Goal: Task Accomplishment & Management: Use online tool/utility

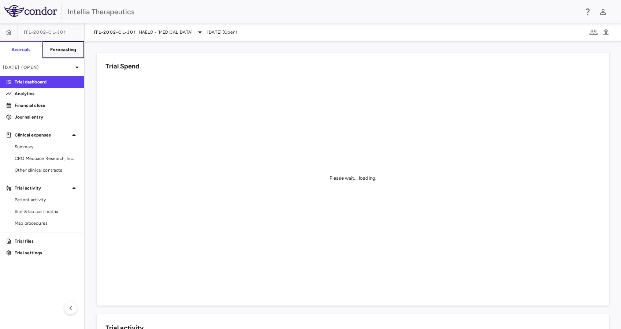
click at [63, 45] on button "Forecasting" at bounding box center [63, 50] width 42 height 18
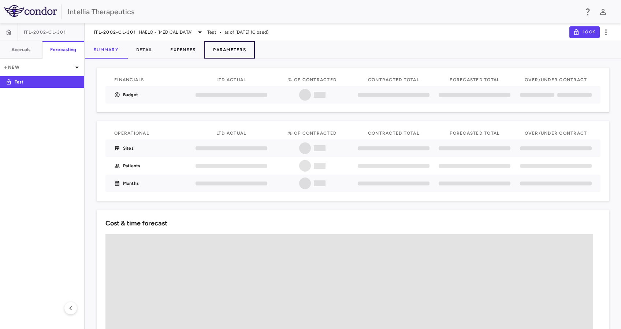
click at [207, 48] on button "Parameters" at bounding box center [229, 50] width 51 height 18
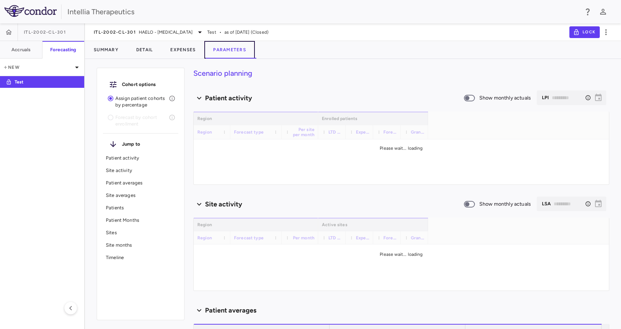
type input "********"
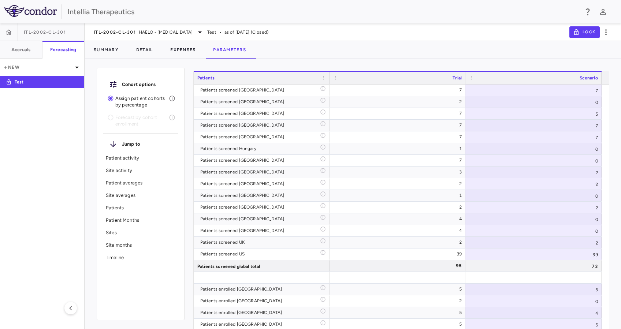
scroll to position [2028, 0]
click at [595, 252] on div "39" at bounding box center [534, 253] width 136 height 11
click at [593, 252] on input "**" at bounding box center [539, 255] width 125 height 12
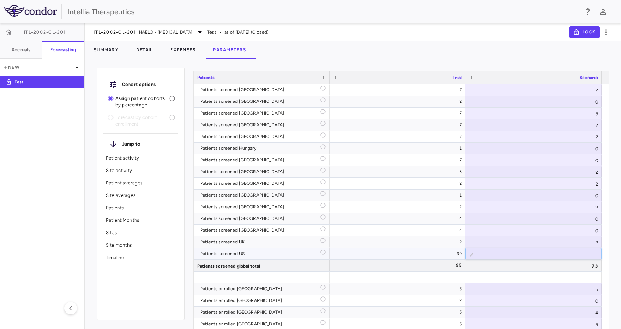
click at [593, 252] on input "**" at bounding box center [539, 255] width 125 height 12
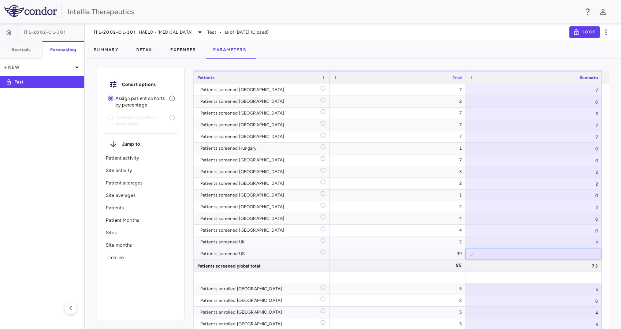
click at [593, 252] on input "**" at bounding box center [539, 255] width 125 height 12
type input "**"
click at [593, 252] on input "**" at bounding box center [539, 255] width 125 height 12
click at [583, 243] on div "2" at bounding box center [534, 242] width 136 height 11
click at [595, 241] on div "2" at bounding box center [534, 242] width 136 height 11
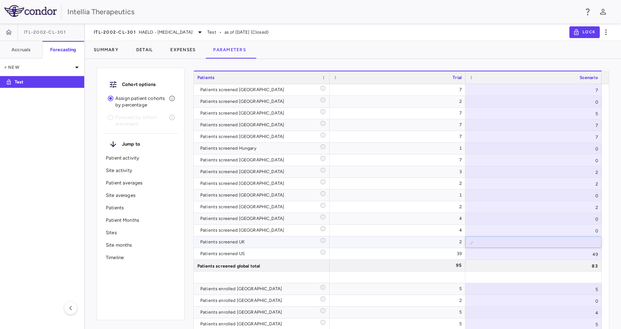
click at [594, 240] on input "*" at bounding box center [539, 243] width 125 height 12
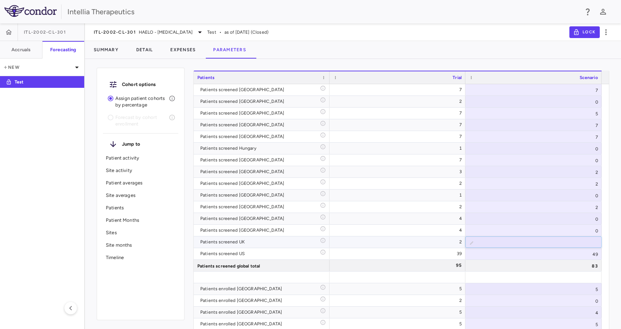
click at [594, 240] on input "*" at bounding box center [539, 243] width 125 height 12
type input "**"
click at [594, 240] on input "**" at bounding box center [539, 243] width 125 height 12
click at [585, 230] on div "0" at bounding box center [534, 230] width 136 height 11
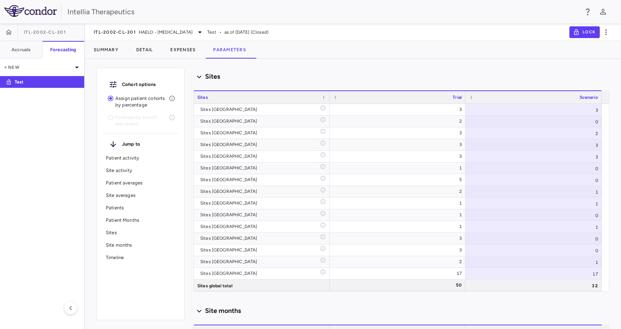
scroll to position [1146, 0]
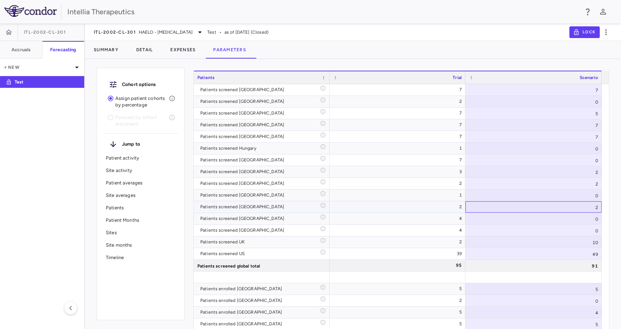
click at [586, 206] on div "2" at bounding box center [534, 206] width 136 height 11
click at [581, 188] on div "2" at bounding box center [534, 183] width 136 height 11
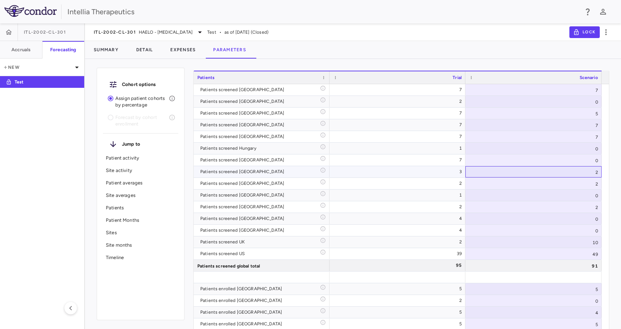
click at [579, 174] on div "2" at bounding box center [534, 171] width 136 height 11
click at [592, 171] on input "*" at bounding box center [539, 173] width 125 height 12
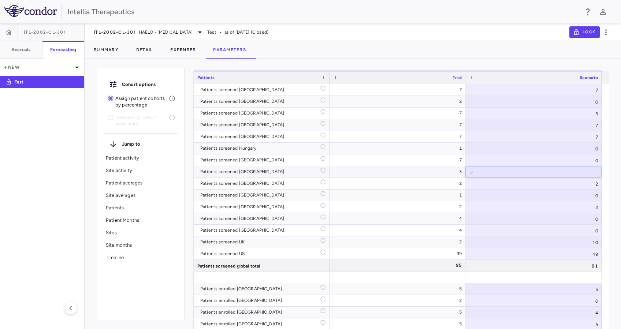
type input "*"
click at [592, 171] on input "*" at bounding box center [539, 173] width 125 height 12
click at [581, 134] on div "7" at bounding box center [534, 136] width 136 height 11
click at [577, 121] on div "7" at bounding box center [534, 124] width 136 height 11
click at [592, 128] on input "*" at bounding box center [539, 126] width 125 height 12
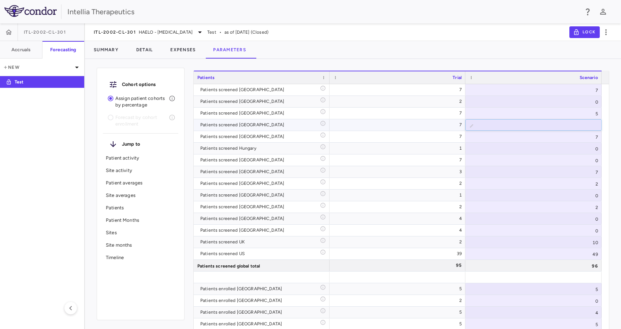
click at [592, 128] on input "*" at bounding box center [539, 126] width 125 height 12
type input "*"
click at [592, 128] on input "*" at bounding box center [539, 126] width 125 height 12
click at [581, 116] on div "5" at bounding box center [534, 113] width 136 height 11
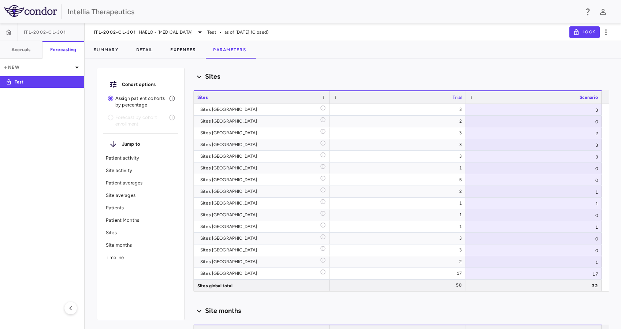
scroll to position [1146, 0]
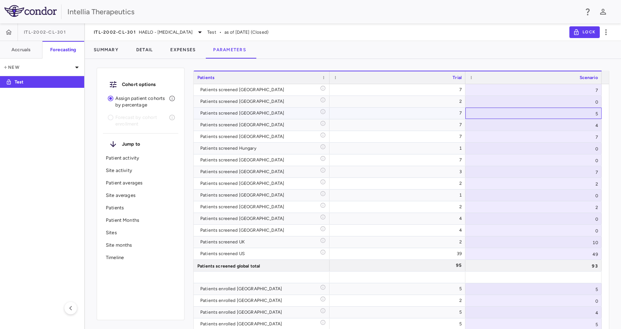
click at [599, 116] on div "5" at bounding box center [534, 113] width 136 height 11
type input "*"
click at [594, 116] on input "*" at bounding box center [539, 114] width 125 height 12
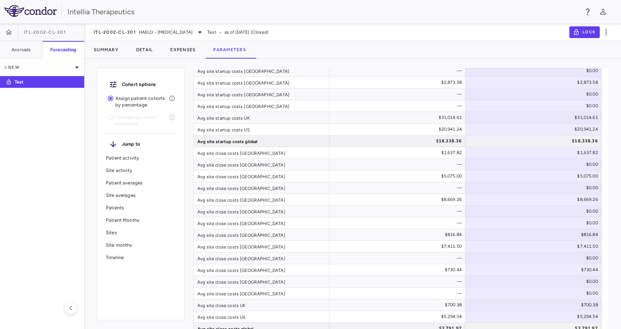
scroll to position [2028, 0]
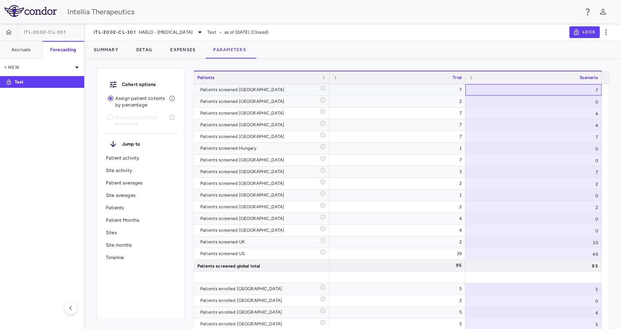
click at [584, 95] on div "7" at bounding box center [534, 89] width 136 height 11
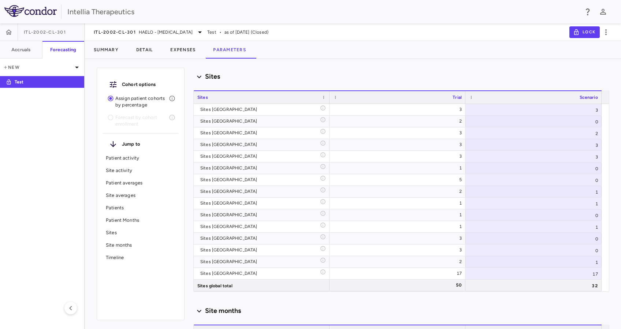
scroll to position [1146, 0]
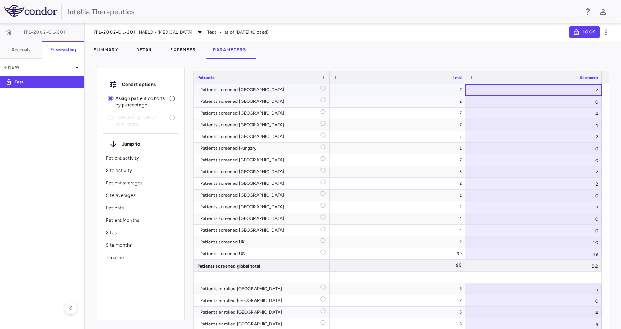
click at [595, 92] on div "7" at bounding box center [534, 89] width 136 height 11
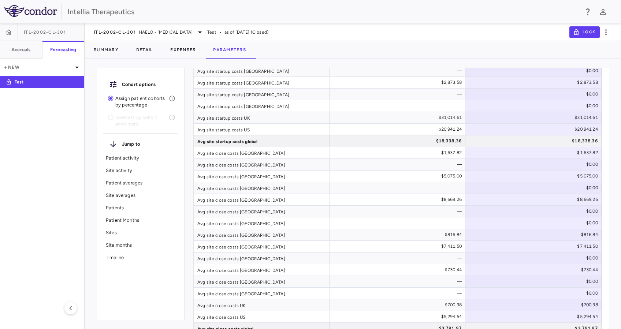
scroll to position [2028, 0]
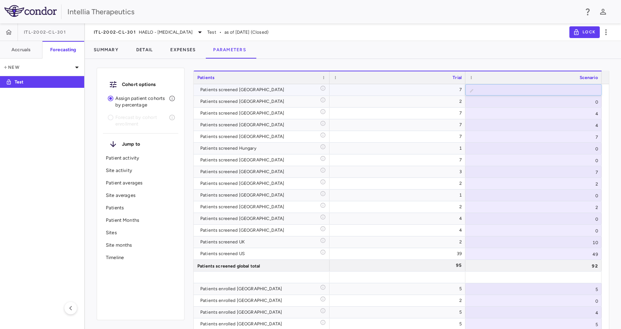
click at [593, 92] on input "*" at bounding box center [539, 91] width 125 height 12
type input "*"
click at [593, 92] on input "*" at bounding box center [539, 91] width 125 height 12
click at [619, 109] on div "Cohort options Assign patient cohorts by percentage Forecast by cohort enrollme…" at bounding box center [353, 197] width 536 height 264
click at [577, 120] on div "4" at bounding box center [534, 124] width 136 height 11
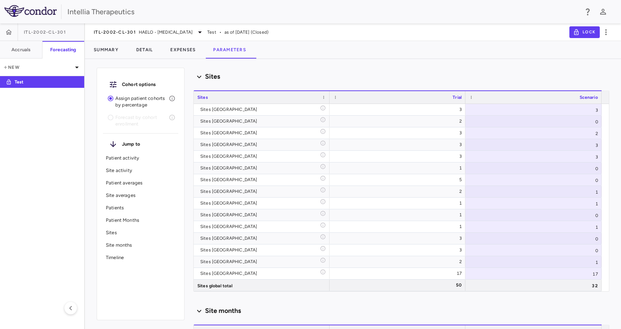
scroll to position [1146, 0]
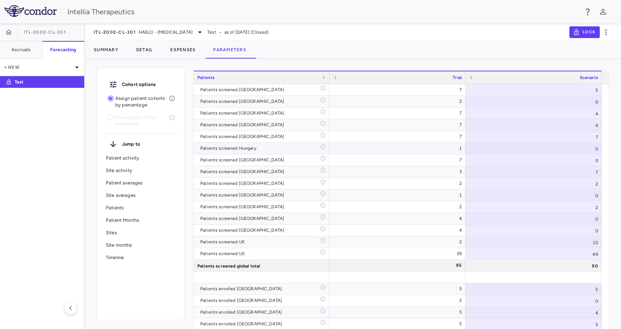
click at [571, 151] on div "0" at bounding box center [534, 148] width 136 height 11
click at [569, 173] on div "7" at bounding box center [534, 171] width 136 height 11
click at [595, 136] on div "7" at bounding box center [534, 136] width 136 height 11
type input "*"
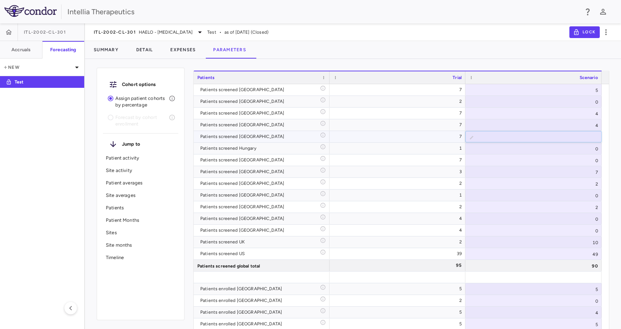
click at [594, 140] on input "*" at bounding box center [539, 138] width 125 height 12
click at [611, 139] on div "Cohort options Assign patient cohorts by percentage Forecast by cohort enrollme…" at bounding box center [353, 197] width 536 height 264
click at [582, 124] on div "4" at bounding box center [534, 124] width 136 height 11
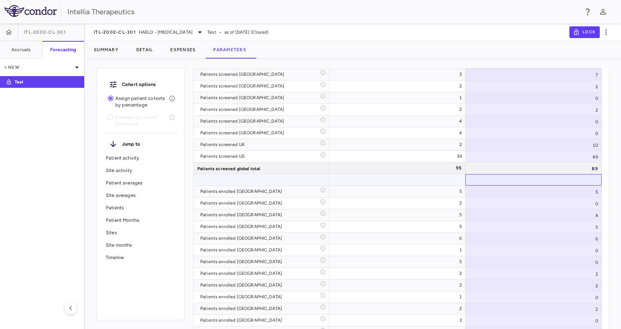
click at [507, 176] on div at bounding box center [534, 179] width 136 height 11
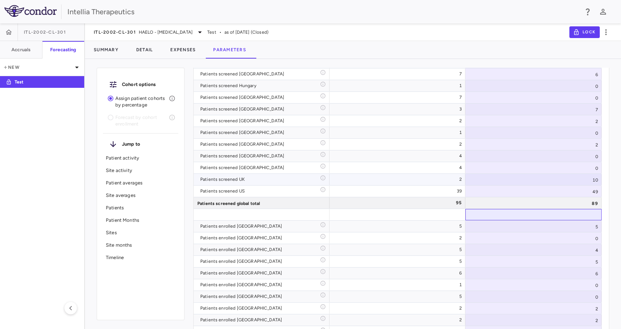
scroll to position [2078, 0]
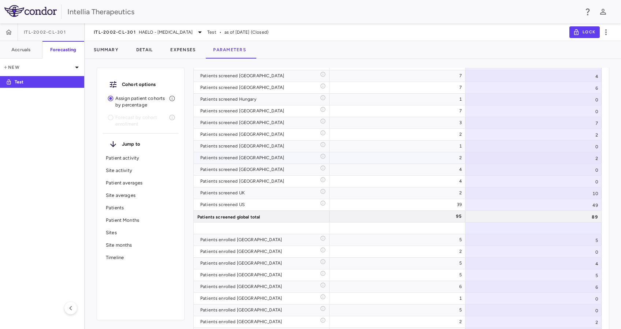
click at [600, 156] on div "2" at bounding box center [534, 157] width 136 height 11
click at [595, 156] on input "*" at bounding box center [539, 159] width 125 height 12
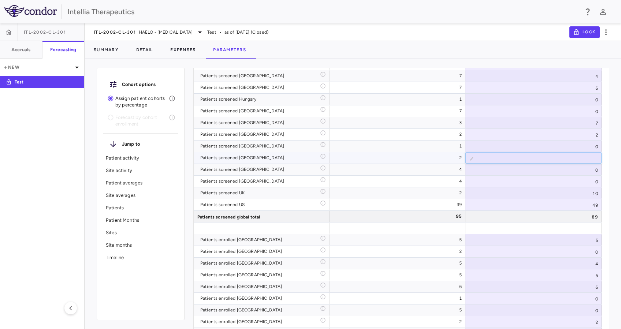
type input "*"
click at [595, 160] on input "*" at bounding box center [539, 159] width 125 height 12
click at [610, 157] on div "Cohort options Assign patient cohorts by percentage Forecast by cohort enrollme…" at bounding box center [353, 197] width 536 height 264
click at [396, 227] on div at bounding box center [397, 228] width 129 height 11
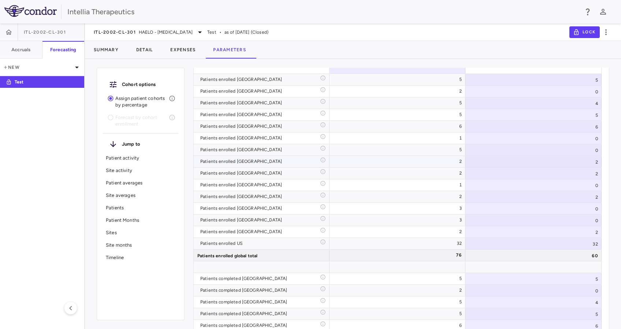
scroll to position [2224, 0]
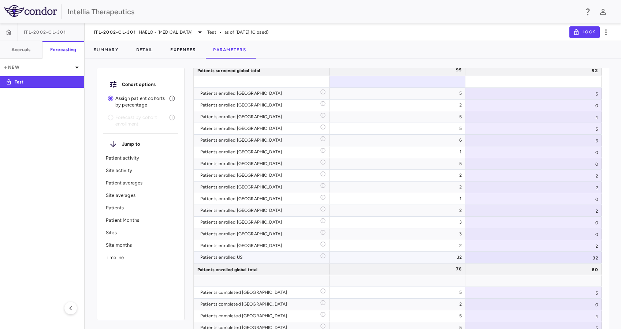
click at [596, 257] on div "32" at bounding box center [534, 257] width 136 height 11
click at [593, 259] on input "**" at bounding box center [539, 258] width 125 height 12
type input "**"
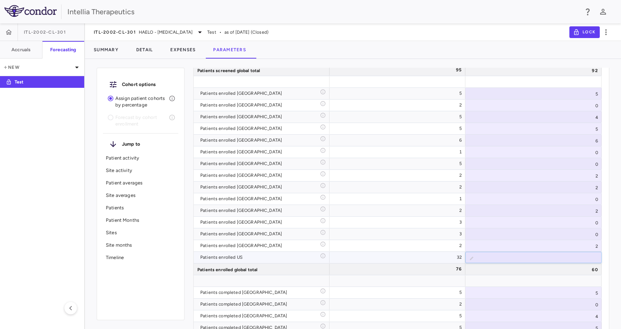
click at [593, 259] on input "**" at bounding box center [539, 258] width 125 height 12
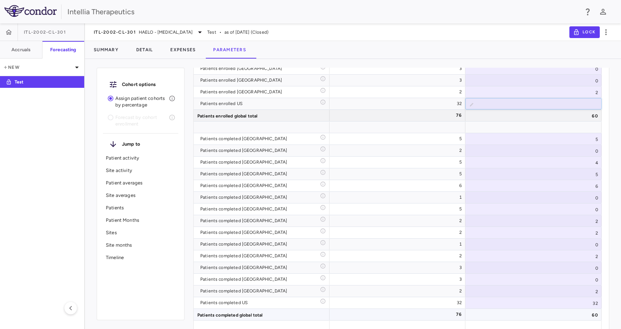
scroll to position [2306, 0]
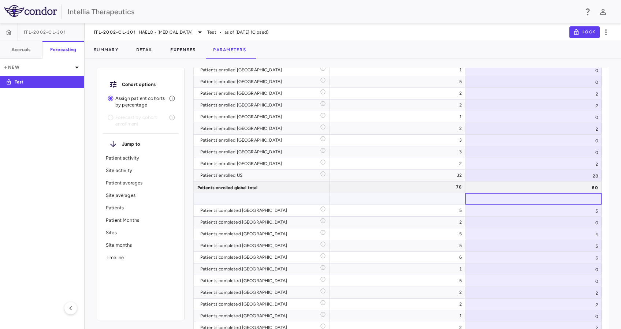
click at [554, 197] on div at bounding box center [534, 198] width 136 height 11
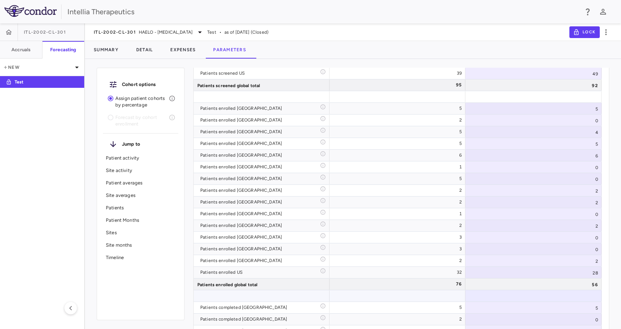
scroll to position [2208, 0]
click at [594, 146] on div "5" at bounding box center [534, 144] width 136 height 11
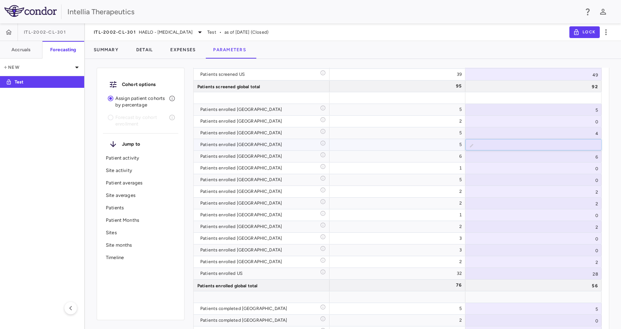
type input "*"
click at [592, 147] on input "*" at bounding box center [539, 146] width 125 height 12
click at [576, 157] on div "6" at bounding box center [534, 156] width 136 height 11
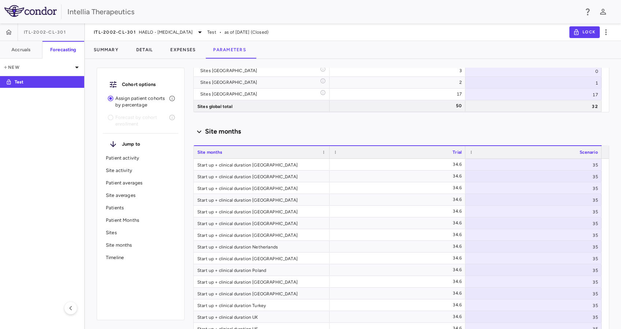
scroll to position [1325, 0]
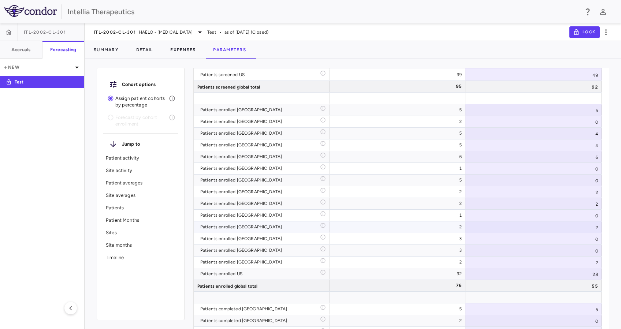
click at [564, 228] on div "2" at bounding box center [534, 227] width 136 height 11
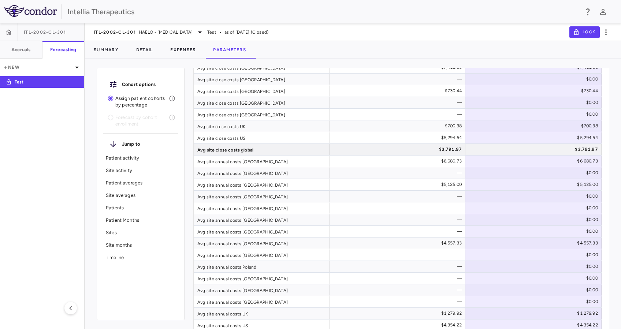
scroll to position [2208, 0]
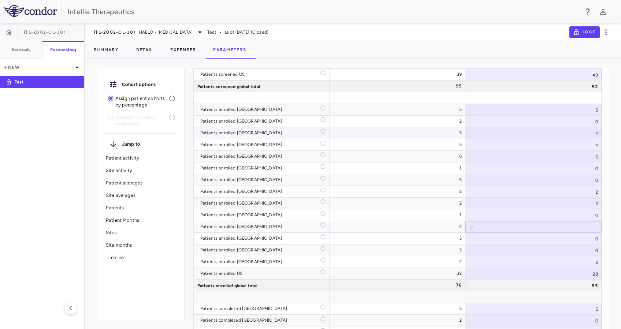
click at [570, 132] on div "4" at bounding box center [534, 132] width 136 height 11
click at [574, 105] on div "5" at bounding box center [534, 109] width 136 height 11
click at [593, 112] on input "*" at bounding box center [539, 110] width 125 height 12
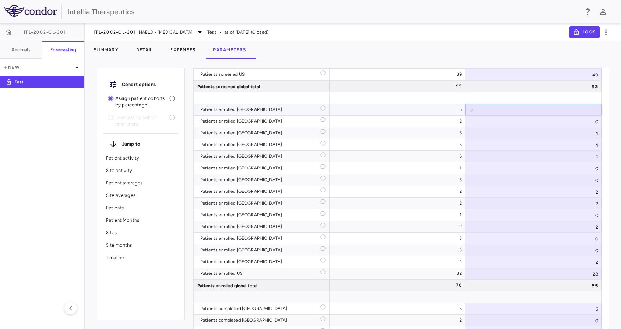
click at [593, 112] on input "*" at bounding box center [539, 110] width 125 height 12
click at [593, 106] on input "*" at bounding box center [539, 110] width 125 height 12
type input "*"
click at [593, 107] on input "*" at bounding box center [539, 110] width 125 height 12
click at [578, 123] on div "0" at bounding box center [534, 121] width 136 height 11
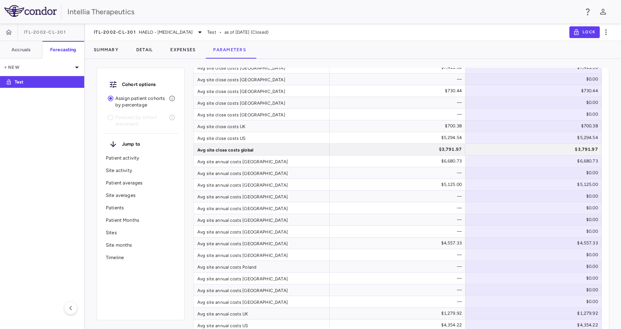
scroll to position [2208, 0]
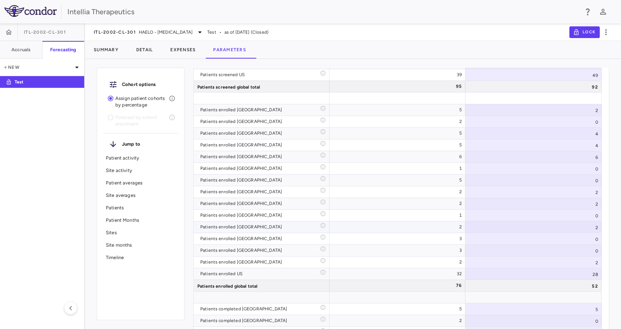
click at [570, 224] on div "2" at bounding box center [534, 227] width 136 height 11
click at [590, 225] on input "*" at bounding box center [539, 228] width 125 height 12
click at [592, 225] on input "*" at bounding box center [539, 228] width 125 height 12
type input "*"
click at [592, 225] on input "*" at bounding box center [539, 228] width 125 height 12
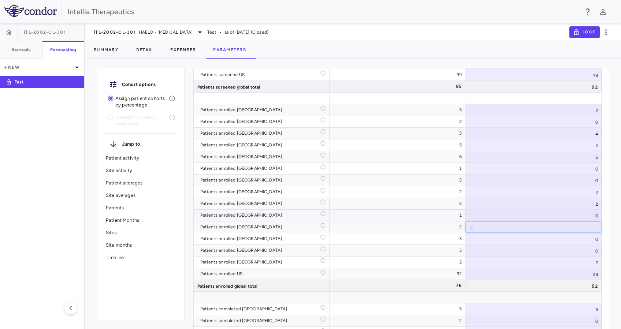
click at [586, 216] on div "0" at bounding box center [534, 215] width 136 height 11
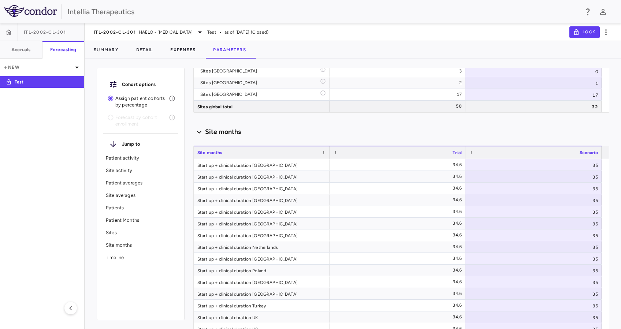
scroll to position [1325, 0]
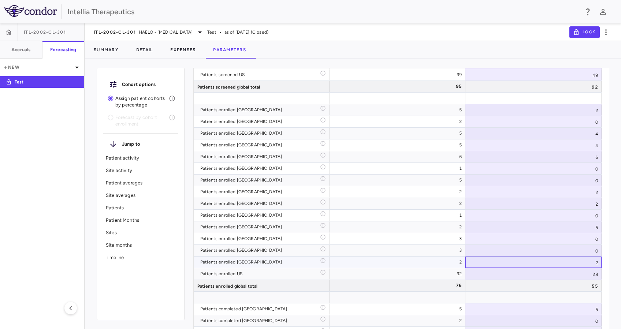
click at [574, 264] on div "2" at bounding box center [534, 262] width 136 height 11
click at [596, 262] on div "2" at bounding box center [534, 262] width 136 height 11
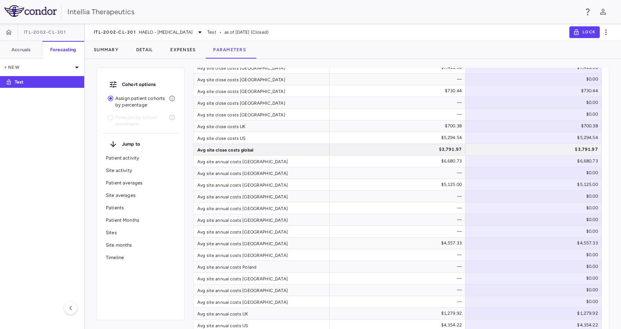
scroll to position [2208, 0]
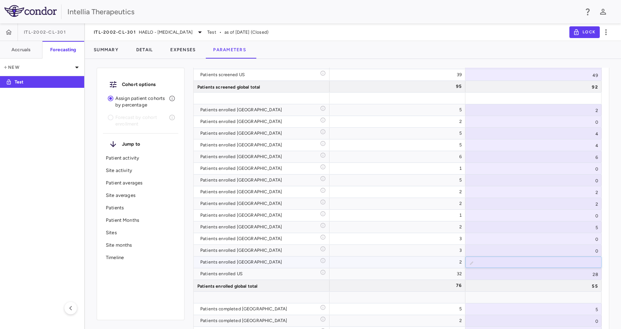
click at [598, 260] on input "*" at bounding box center [539, 263] width 125 height 12
click at [593, 260] on input "*" at bounding box center [539, 263] width 125 height 12
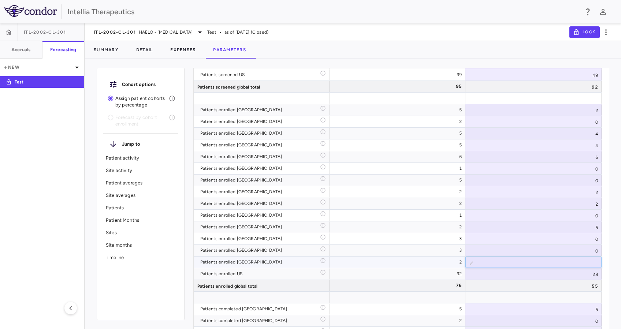
click at [593, 260] on input "*" at bounding box center [539, 263] width 125 height 12
type input "**"
click at [593, 260] on input "**" at bounding box center [539, 263] width 125 height 12
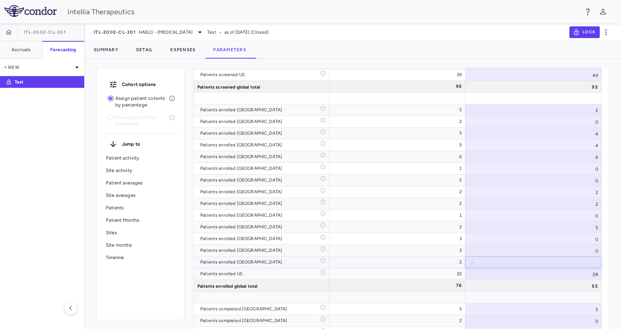
click at [585, 249] on div "0" at bounding box center [534, 250] width 136 height 11
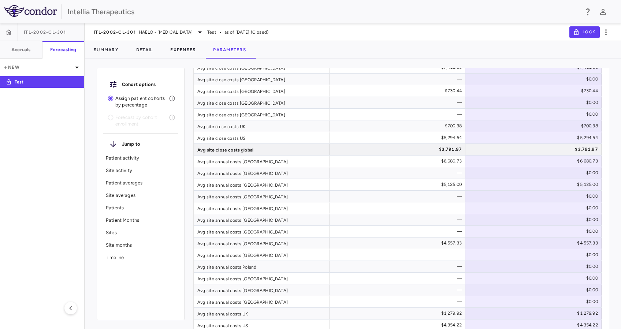
scroll to position [2207, 0]
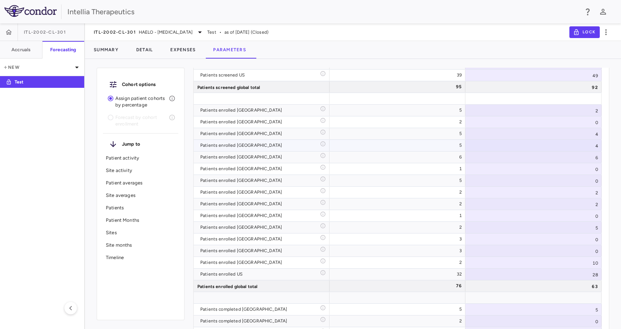
click at [588, 147] on div "4" at bounding box center [534, 145] width 136 height 11
click at [592, 148] on input "*" at bounding box center [539, 146] width 125 height 12
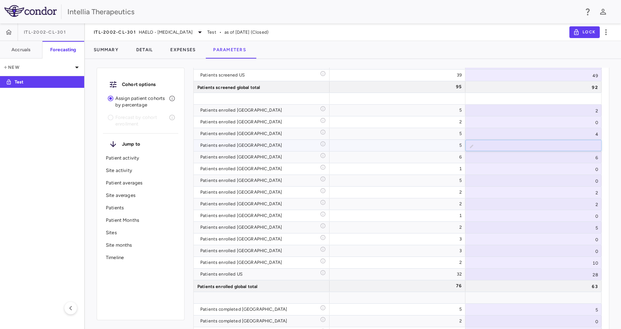
type input "*"
click at [592, 144] on input "*" at bounding box center [539, 146] width 125 height 12
click at [577, 132] on div "4" at bounding box center [534, 133] width 136 height 11
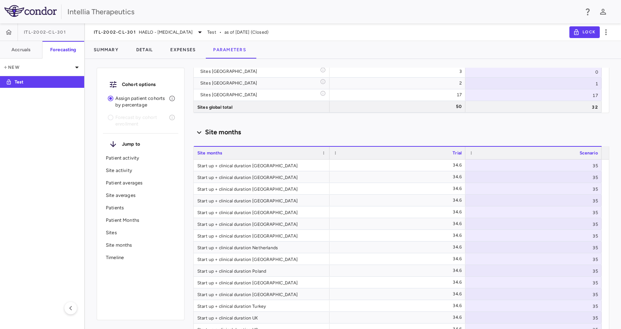
scroll to position [1324, 0]
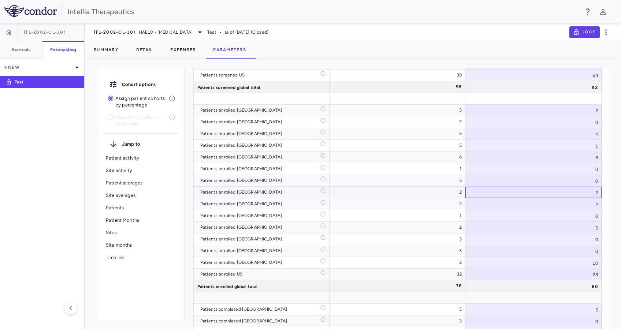
click at [591, 190] on div "2" at bounding box center [534, 192] width 136 height 11
click at [593, 190] on input "*" at bounding box center [539, 193] width 125 height 12
type input "*"
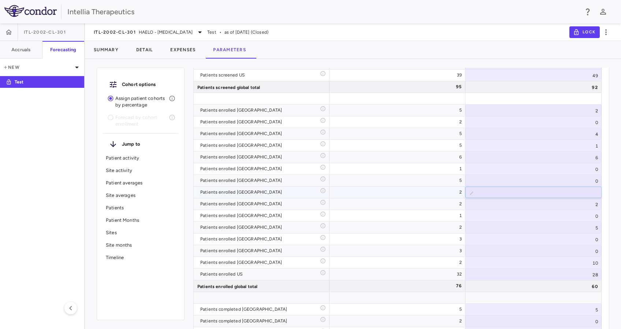
click at [590, 190] on input "*" at bounding box center [539, 193] width 125 height 12
click at [585, 180] on div "0" at bounding box center [534, 180] width 136 height 11
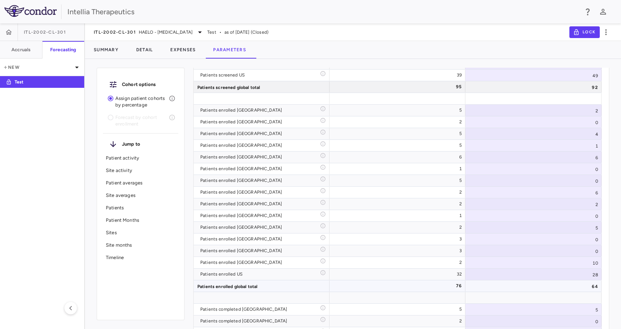
type input "********"
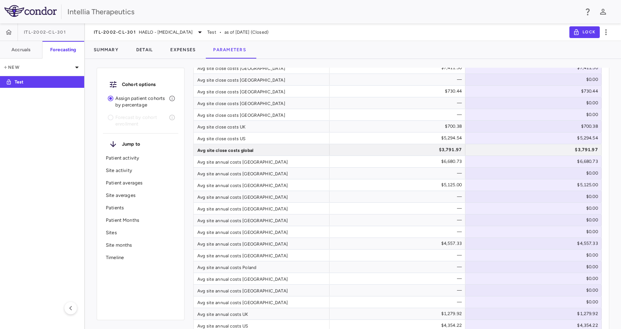
scroll to position [2207, 0]
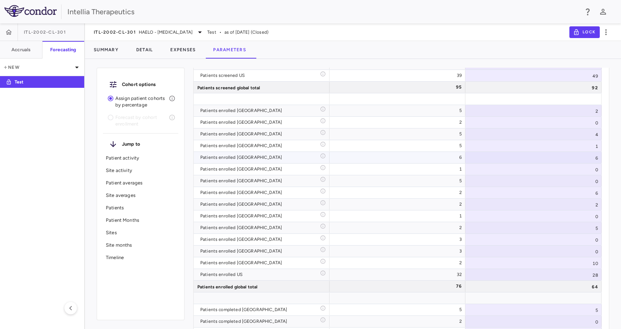
click at [587, 157] on div "6" at bounding box center [534, 157] width 136 height 11
click at [593, 160] on input "*" at bounding box center [539, 158] width 125 height 12
type input "*"
click at [593, 160] on input "*" at bounding box center [539, 158] width 125 height 12
click at [585, 146] on div "1" at bounding box center [534, 145] width 136 height 11
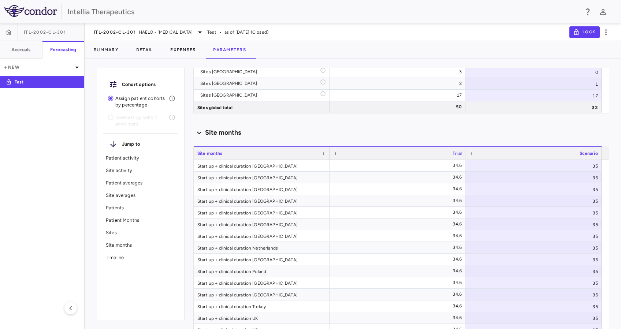
scroll to position [1324, 0]
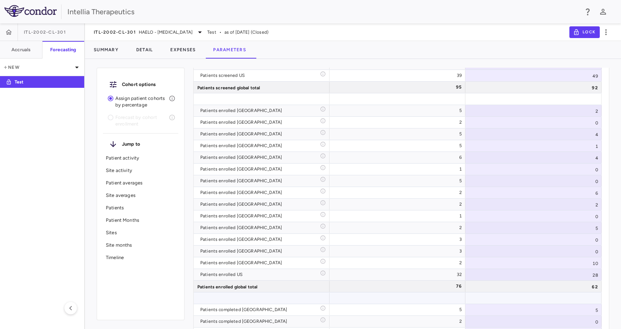
click at [562, 296] on div at bounding box center [534, 298] width 136 height 11
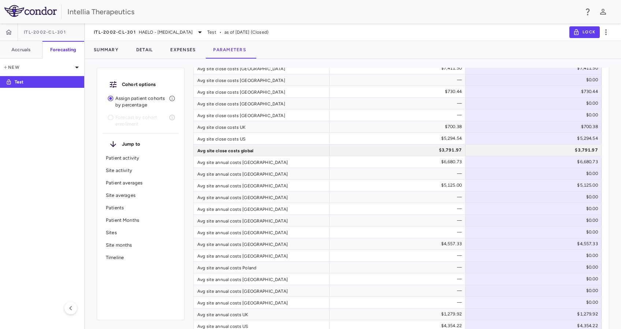
scroll to position [2207, 0]
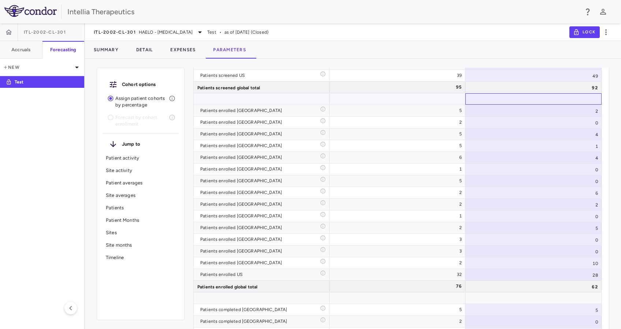
click at [574, 98] on div at bounding box center [534, 98] width 136 height 11
click at [606, 52] on div "Summary Detail Expenses Parameters" at bounding box center [353, 50] width 536 height 18
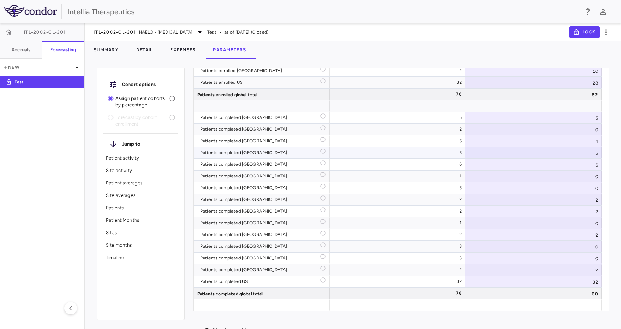
scroll to position [2402, 0]
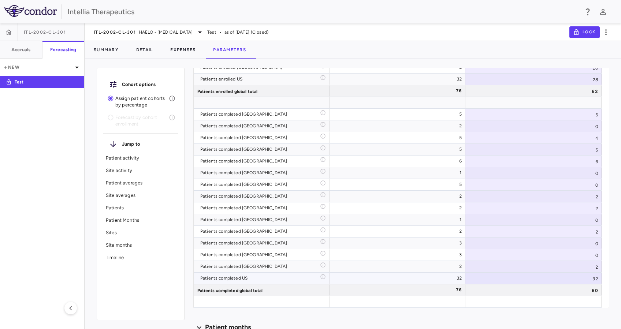
click at [589, 278] on div "32" at bounding box center [534, 278] width 136 height 11
click at [592, 281] on input "**" at bounding box center [539, 279] width 125 height 12
type input "**"
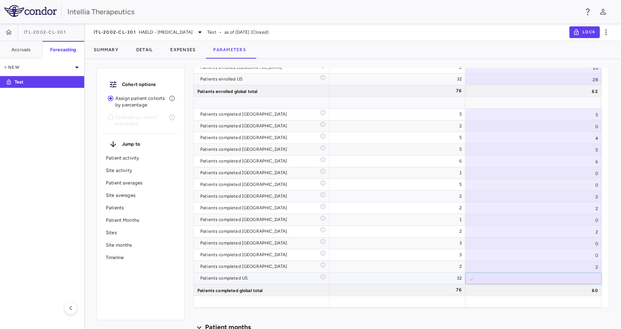
click at [592, 281] on input "**" at bounding box center [539, 279] width 125 height 12
click at [586, 256] on div "0" at bounding box center [534, 254] width 136 height 11
click at [594, 264] on div "2" at bounding box center [534, 267] width 136 height 11
click at [593, 264] on input "*" at bounding box center [539, 268] width 125 height 12
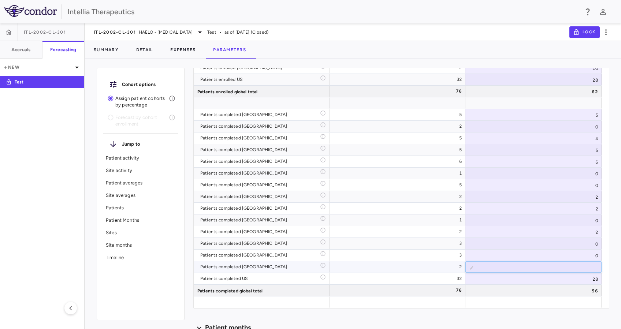
click at [593, 264] on input "*" at bounding box center [539, 268] width 125 height 12
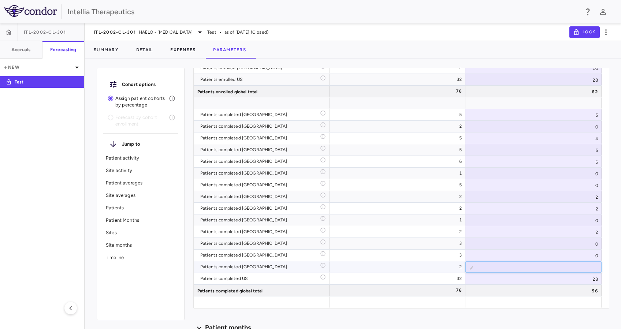
click at [593, 264] on input "*" at bounding box center [539, 268] width 125 height 12
type input "**"
click at [593, 264] on input "**" at bounding box center [539, 268] width 125 height 12
click at [588, 254] on div "0" at bounding box center [534, 255] width 136 height 11
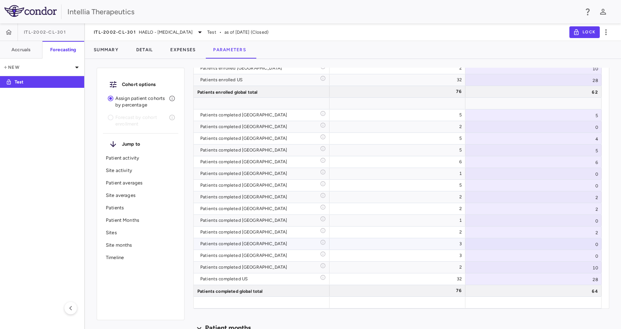
scroll to position [1470, 0]
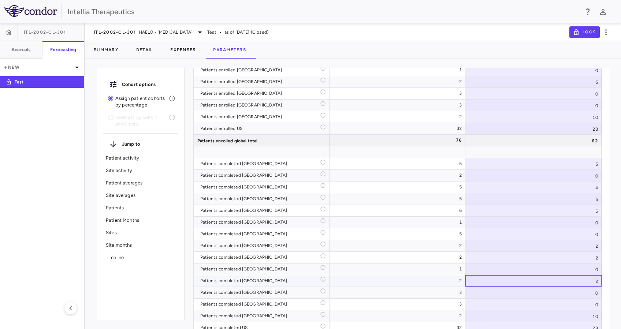
click at [597, 278] on div "2" at bounding box center [534, 280] width 136 height 11
click at [592, 279] on input "*" at bounding box center [539, 282] width 125 height 12
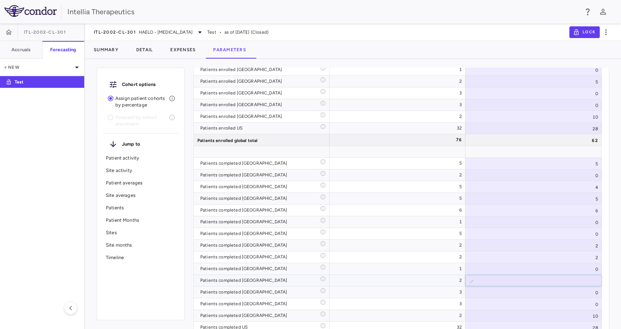
type input "*"
click at [592, 279] on input "*" at bounding box center [539, 281] width 125 height 12
click at [585, 257] on div "2" at bounding box center [534, 257] width 136 height 11
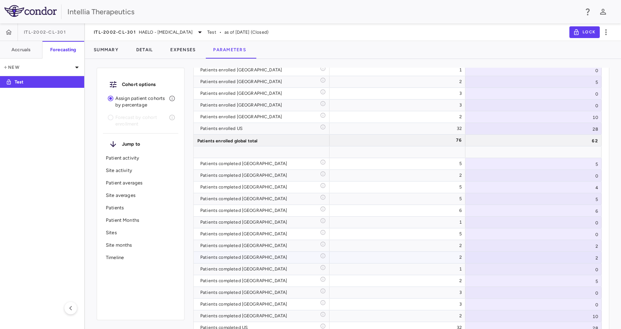
scroll to position [1421, 0]
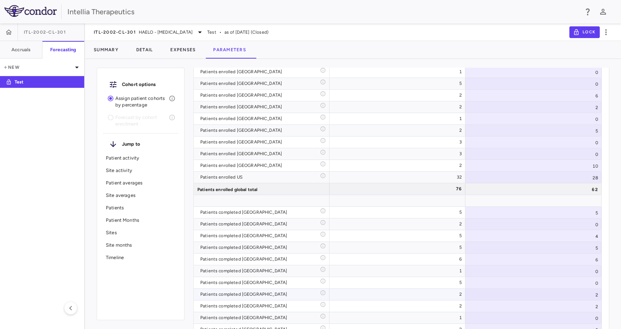
click at [593, 293] on div "2" at bounding box center [534, 294] width 136 height 11
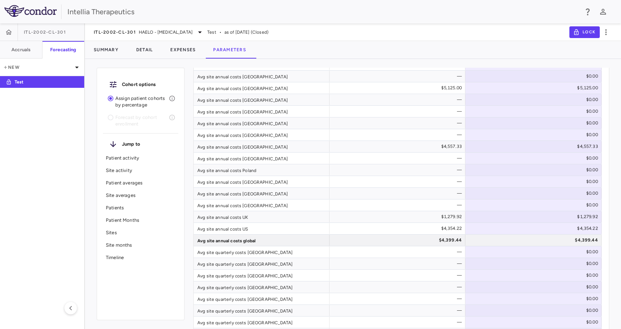
scroll to position [2304, 0]
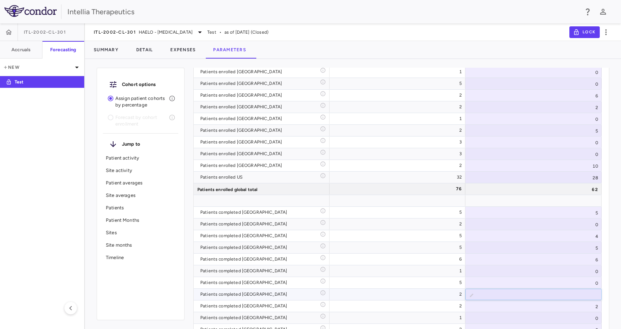
click at [593, 292] on input "*" at bounding box center [539, 295] width 125 height 12
type input "*"
click at [593, 292] on input "*" at bounding box center [539, 295] width 125 height 12
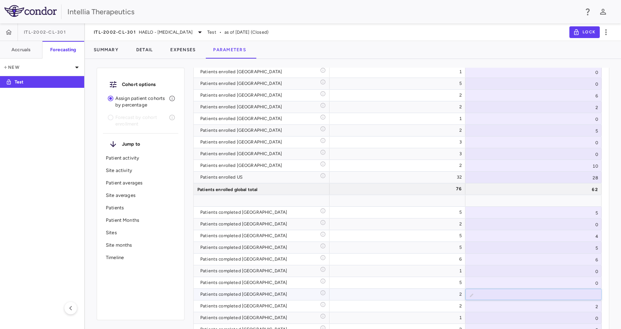
click at [584, 279] on div "0" at bounding box center [534, 282] width 136 height 11
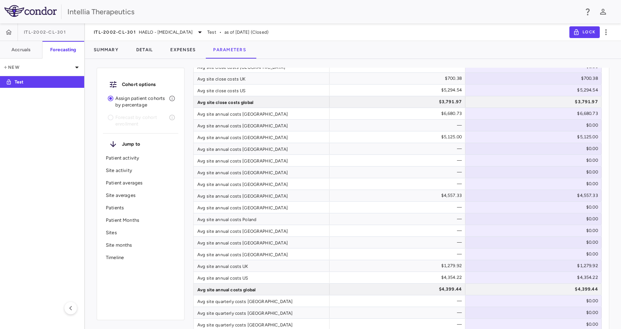
scroll to position [2255, 0]
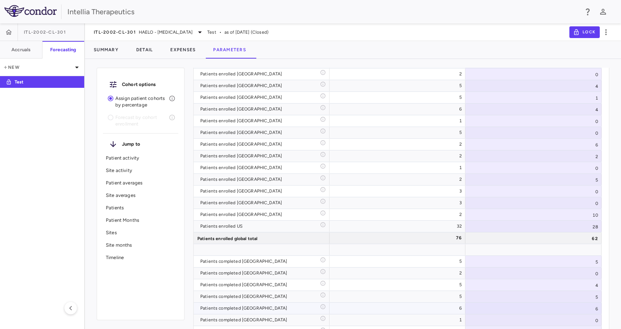
click at [594, 311] on div "6" at bounding box center [534, 308] width 136 height 11
click at [592, 311] on input "*" at bounding box center [539, 309] width 125 height 12
type input "*"
click at [592, 311] on input "*" at bounding box center [539, 309] width 125 height 12
click at [585, 296] on div "5" at bounding box center [534, 296] width 136 height 11
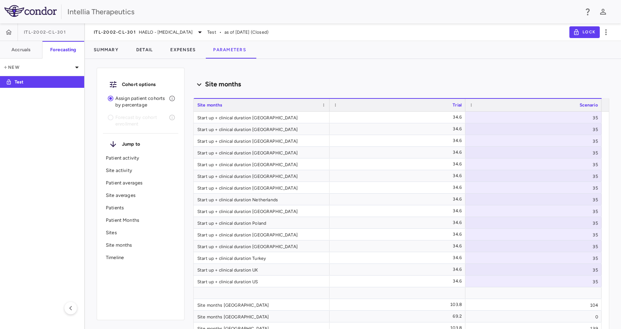
scroll to position [1372, 0]
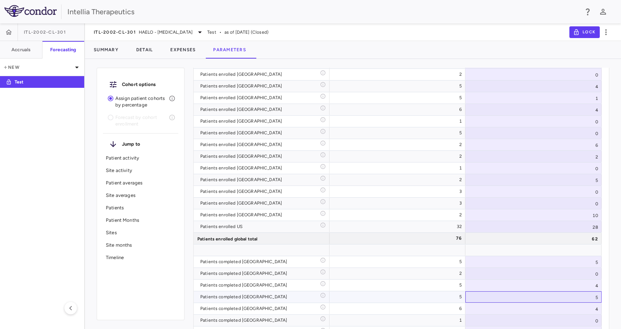
click at [597, 299] on div "5" at bounding box center [534, 297] width 136 height 11
click at [591, 299] on input "*" at bounding box center [539, 298] width 125 height 12
type input "*"
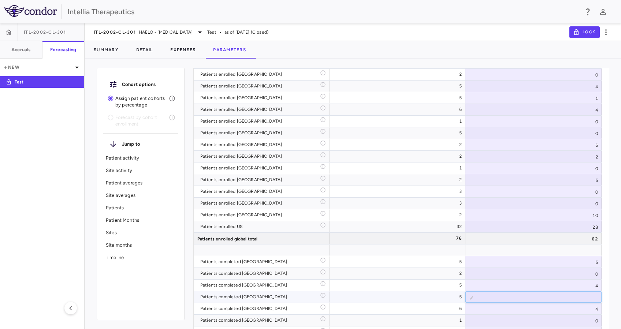
click at [591, 299] on input "*" at bounding box center [539, 298] width 125 height 12
click at [592, 284] on div "4" at bounding box center [534, 285] width 136 height 11
click at [593, 284] on div "4" at bounding box center [534, 285] width 136 height 11
type input "*"
click at [594, 282] on input "*" at bounding box center [539, 286] width 125 height 12
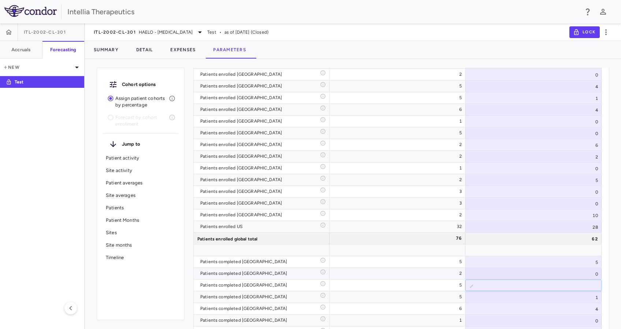
click at [583, 266] on div "5" at bounding box center [534, 261] width 136 height 11
type input "*"
click at [595, 263] on div "5" at bounding box center [534, 261] width 136 height 11
click at [592, 263] on input "*" at bounding box center [539, 263] width 125 height 12
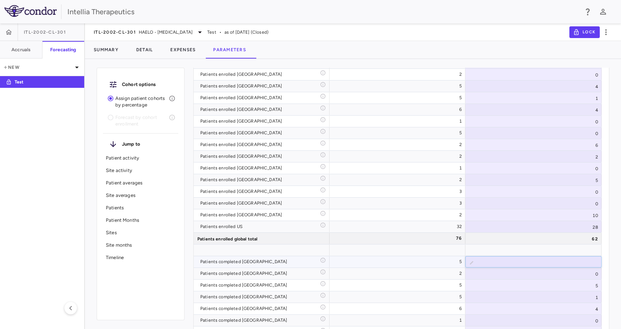
type input "*"
click at [592, 263] on input "*" at bounding box center [539, 263] width 125 height 12
click at [580, 272] on div "0" at bounding box center [534, 273] width 136 height 11
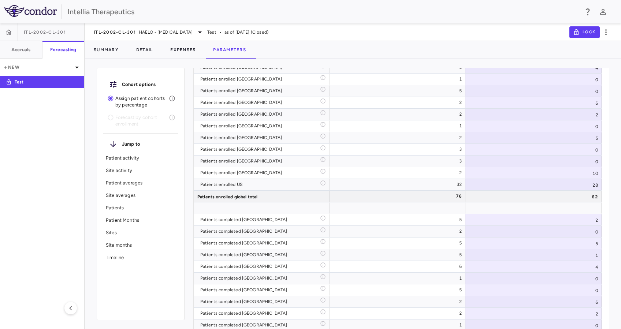
scroll to position [2260, 0]
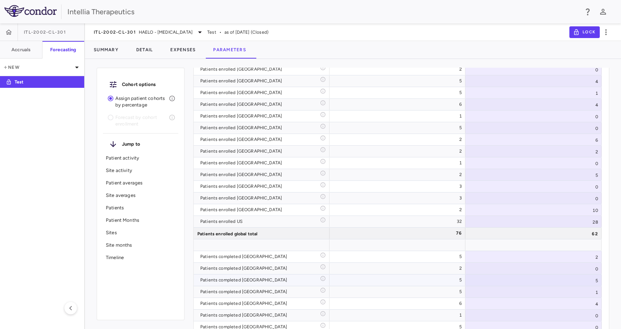
click at [586, 278] on div "5" at bounding box center [534, 280] width 136 height 11
type input "*"
click at [591, 283] on input "*" at bounding box center [539, 281] width 125 height 12
click at [578, 263] on div "0" at bounding box center [534, 268] width 136 height 11
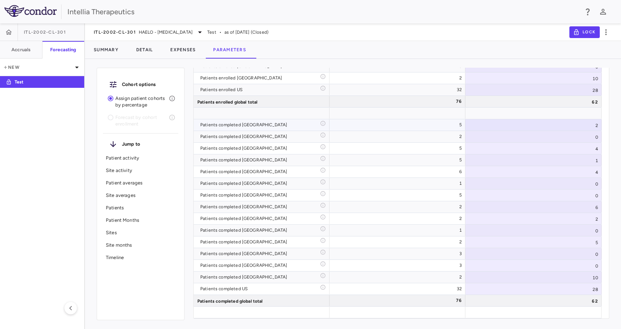
scroll to position [1572, 0]
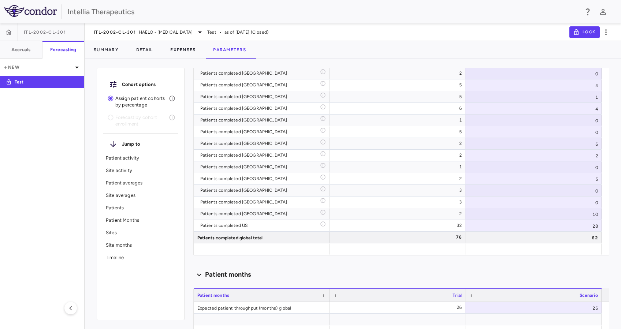
click at [570, 262] on div "Scenario planning Patient activity Show monthly actuals ​ LPI ******** ​ Drag h…" at bounding box center [401, 199] width 416 height 262
click at [261, 264] on div "Scenario planning Patient activity Show monthly actuals ​ LPI ******** ​ Drag h…" at bounding box center [401, 199] width 416 height 262
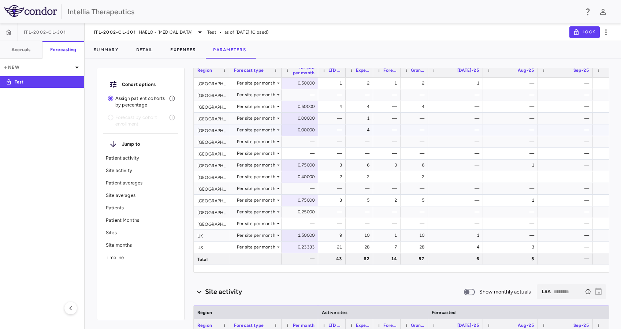
scroll to position [0, 0]
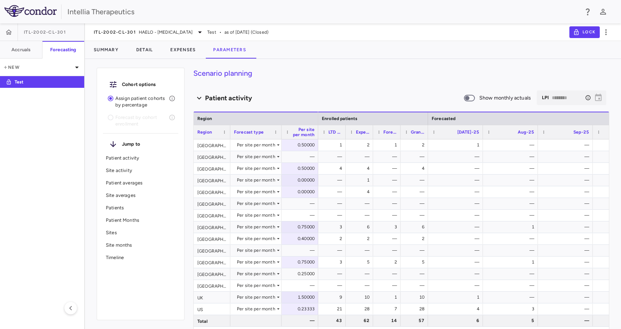
click at [326, 85] on div "Scenario planning Patient activity Show monthly actuals ​ LPI ******** ​ Drag h…" at bounding box center [401, 199] width 416 height 262
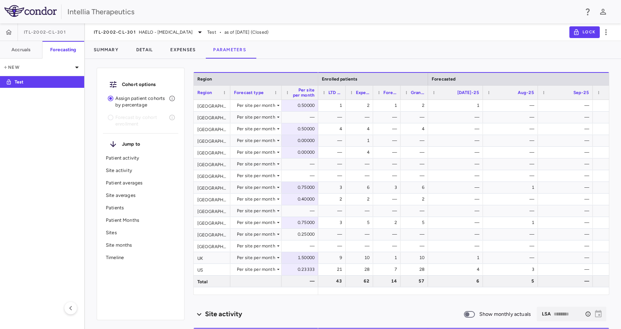
scroll to position [49, 0]
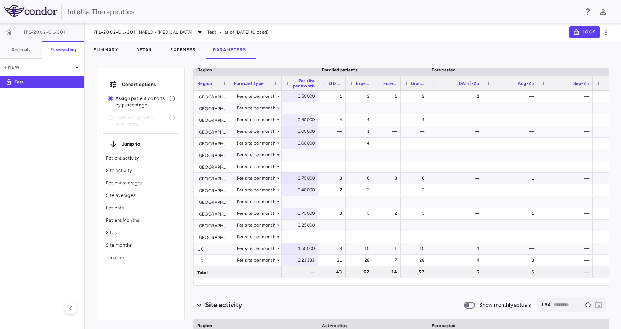
click at [295, 179] on div "0.75000" at bounding box center [301, 179] width 26 height 12
click at [308, 182] on input "*****" at bounding box center [305, 179] width 25 height 12
click at [310, 177] on input "****" at bounding box center [305, 179] width 25 height 12
click at [305, 180] on input "****" at bounding box center [305, 179] width 25 height 12
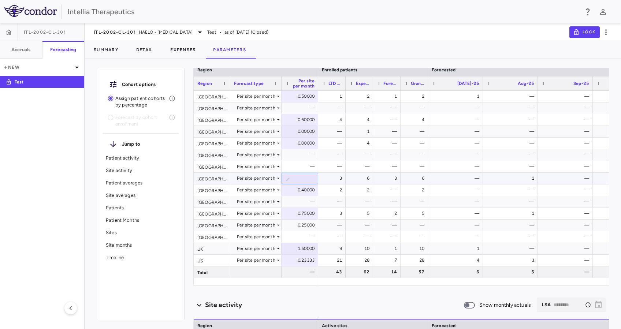
scroll to position [0, 0]
type input "****"
click at [355, 55] on div "Summary Detail Expenses Parameters" at bounding box center [353, 50] width 536 height 18
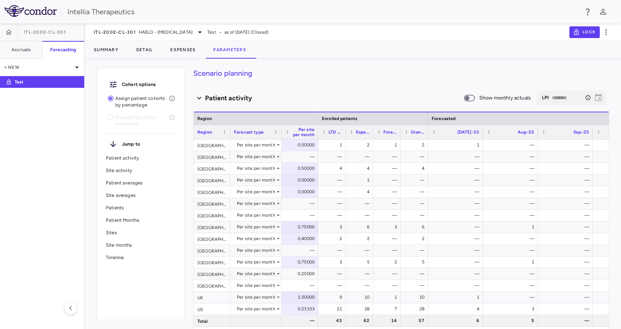
drag, startPoint x: 601, startPoint y: 94, endPoint x: 603, endPoint y: 86, distance: 7.5
click at [603, 86] on div "Scenario planning Patient activity Show monthly actuals ​ LPI ******** ​ Drag h…" at bounding box center [401, 199] width 416 height 262
click at [297, 226] on div "0.75000" at bounding box center [301, 227] width 26 height 12
click at [302, 227] on input "****" at bounding box center [305, 228] width 25 height 12
type input "***"
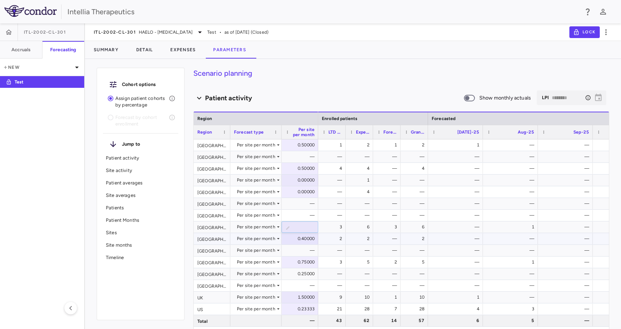
scroll to position [0, 0]
click at [304, 186] on div "0.00000" at bounding box center [300, 191] width 37 height 11
click at [314, 165] on div "0.50000" at bounding box center [301, 169] width 26 height 12
click at [348, 93] on div "Patient activity Show monthly actuals ​ LPI ******** ​" at bounding box center [401, 97] width 416 height 15
click at [310, 212] on div "—" at bounding box center [301, 216] width 26 height 12
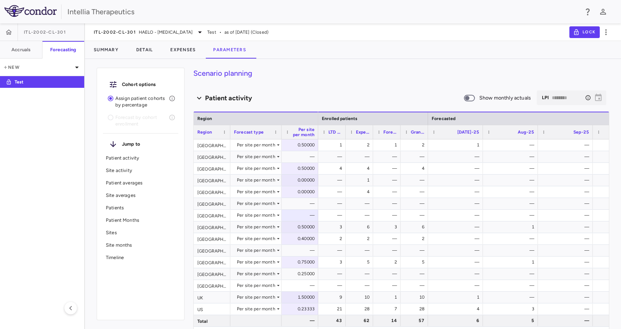
click at [375, 102] on div "Patient activity" at bounding box center [328, 98] width 270 height 10
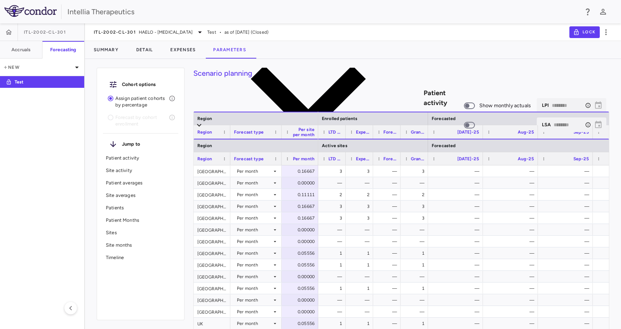
drag, startPoint x: 227, startPoint y: 121, endPoint x: 226, endPoint y: 125, distance: 3.7
click at [227, 122] on h6 "Site activity" at bounding box center [223, 126] width 37 height 10
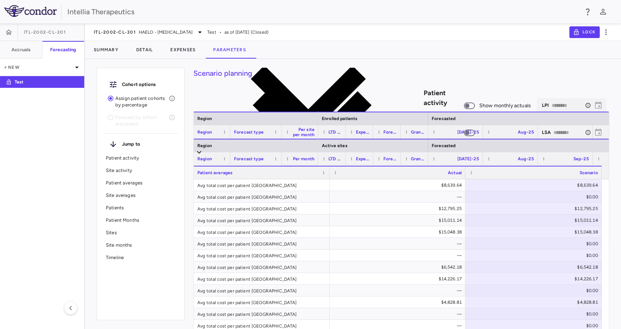
click at [424, 93] on h6 "Patient activity" at bounding box center [444, 98] width 40 height 20
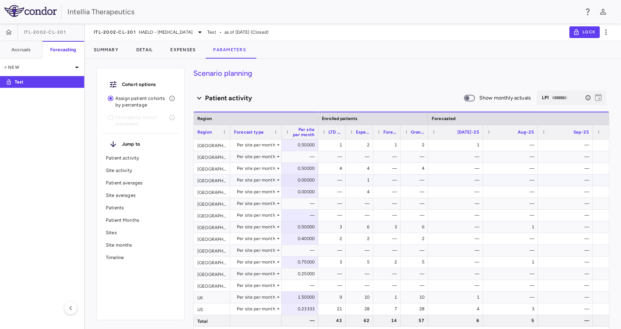
click at [351, 184] on div "1" at bounding box center [359, 180] width 20 height 11
click at [341, 226] on div "3" at bounding box center [333, 227] width 17 height 12
click at [371, 224] on div "6" at bounding box center [359, 227] width 27 height 11
click at [363, 238] on div "2" at bounding box center [360, 239] width 17 height 12
click at [392, 231] on div "3" at bounding box center [388, 227] width 17 height 12
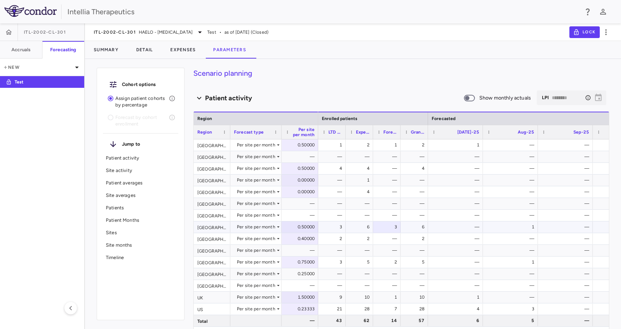
click at [429, 230] on div "—" at bounding box center [455, 227] width 55 height 11
click at [418, 163] on div "4" at bounding box center [415, 169] width 17 height 12
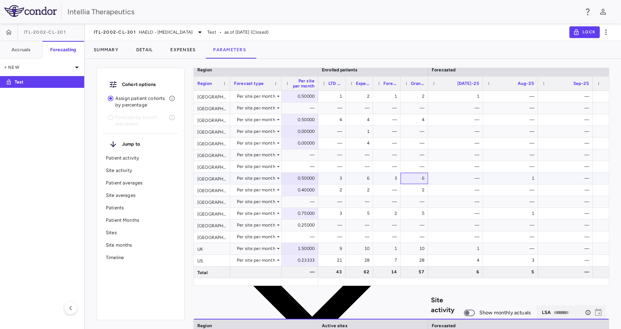
click at [406, 178] on div "6" at bounding box center [414, 178] width 20 height 11
click at [303, 180] on div "0.50000" at bounding box center [301, 179] width 26 height 12
type input "***"
click at [311, 189] on div "0.40000" at bounding box center [301, 190] width 26 height 12
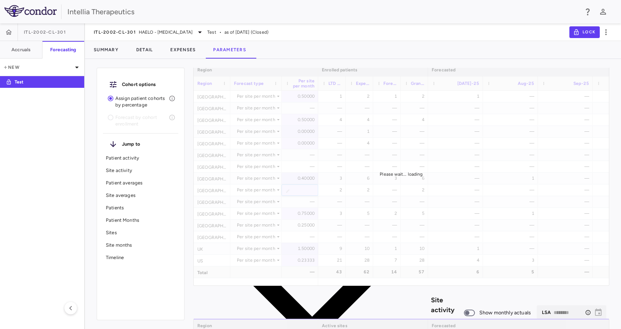
type input "********"
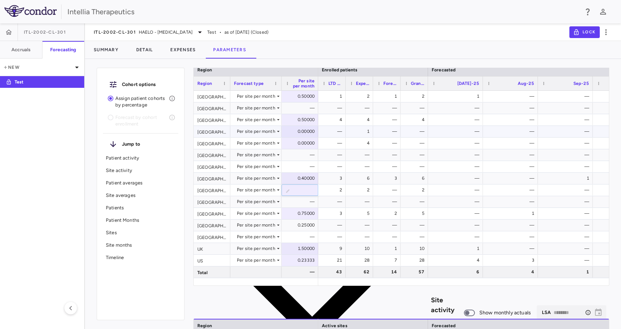
click at [300, 134] on div "0.00000" at bounding box center [301, 132] width 26 height 12
type input "*"
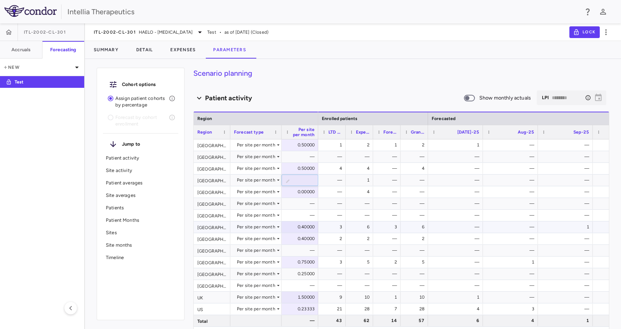
click at [302, 228] on div "0.40000" at bounding box center [301, 227] width 26 height 12
type input "***"
click at [300, 241] on div "0.40000" at bounding box center [301, 239] width 26 height 12
click at [300, 190] on div "0.00000" at bounding box center [301, 192] width 26 height 12
click at [302, 176] on div "4.00000" at bounding box center [301, 180] width 26 height 12
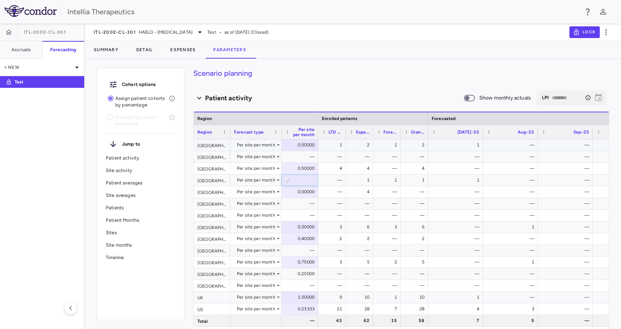
click at [311, 149] on div "0.50000" at bounding box center [301, 145] width 26 height 12
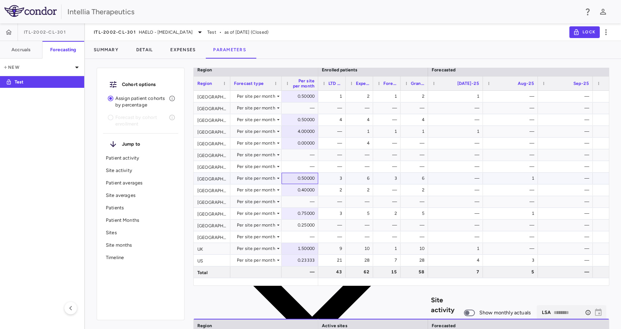
click at [301, 180] on div "0.50000" at bounding box center [301, 179] width 26 height 12
type input "****"
click at [308, 190] on div "0.40000" at bounding box center [301, 190] width 26 height 12
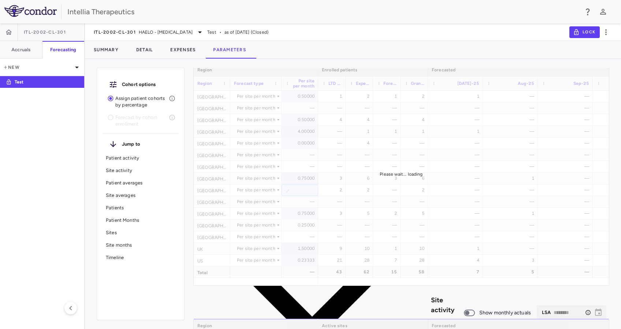
scroll to position [0, 0]
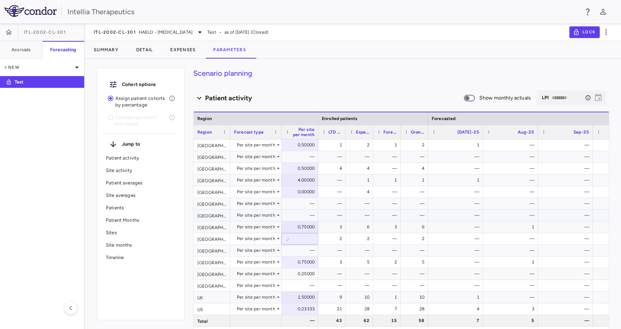
click at [302, 213] on div "—" at bounding box center [301, 216] width 26 height 12
click at [301, 227] on div "0.75000" at bounding box center [301, 227] width 26 height 12
type input "****"
click at [316, 237] on div "0.40000" at bounding box center [300, 238] width 37 height 11
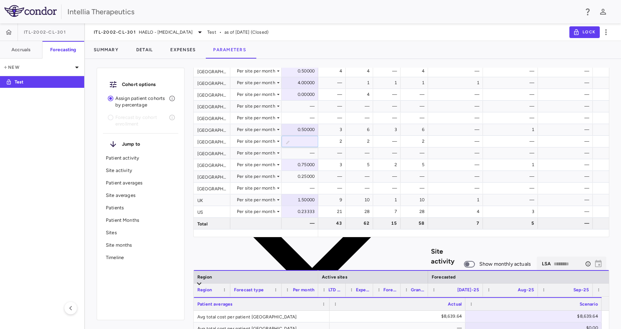
scroll to position [0, 0]
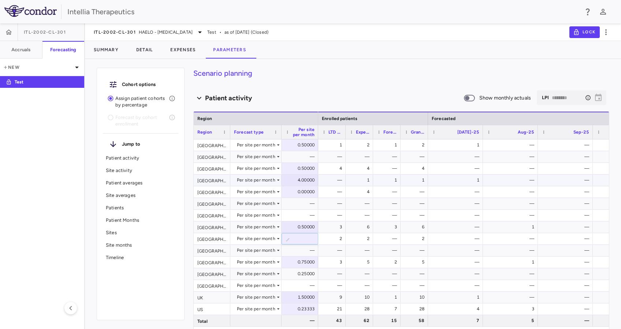
click at [346, 183] on div "1" at bounding box center [359, 180] width 27 height 11
click at [298, 182] on div "4.00000" at bounding box center [301, 180] width 26 height 12
type input "***"
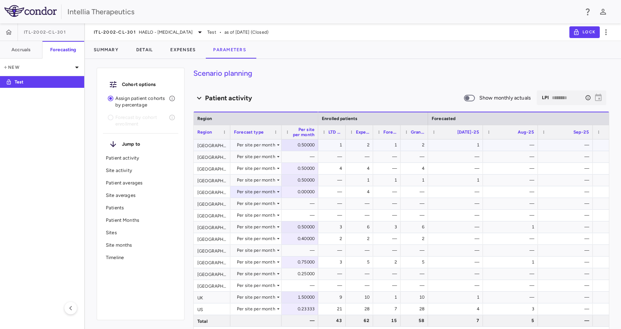
click at [299, 146] on div "0.50000" at bounding box center [301, 145] width 26 height 12
click at [291, 201] on div "—" at bounding box center [301, 204] width 26 height 12
click at [585, 98] on icon "Select the month to which you want to forecast patients. This does not affect t…" at bounding box center [588, 98] width 6 height 6
click at [397, 101] on div "Patient activity" at bounding box center [328, 98] width 270 height 10
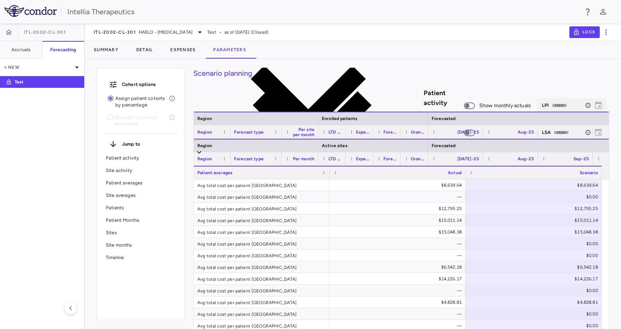
click at [397, 101] on div "Patient activity" at bounding box center [328, 98] width 270 height 230
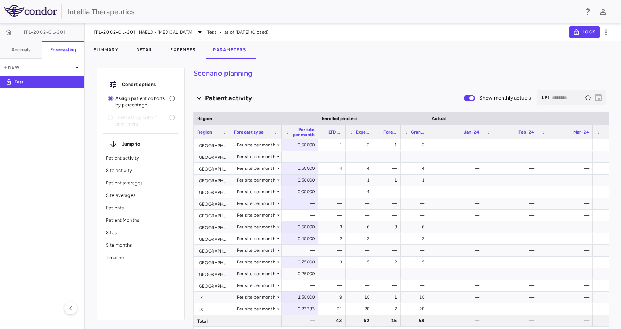
click at [464, 101] on span at bounding box center [469, 98] width 11 height 7
click at [302, 193] on div "0.00000" at bounding box center [301, 192] width 26 height 12
type input "***"
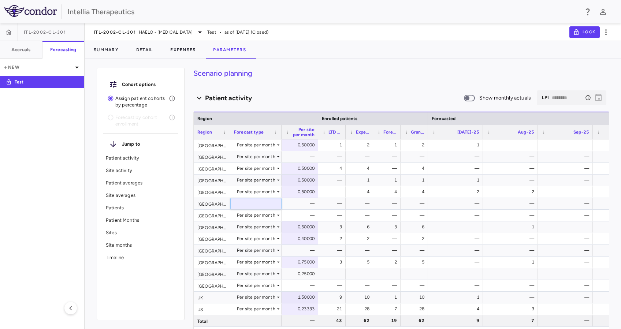
click at [311, 235] on div "0.40000" at bounding box center [301, 239] width 26 height 12
click at [311, 266] on div "0.75000" at bounding box center [301, 262] width 26 height 12
click at [308, 294] on div "1.50000" at bounding box center [301, 298] width 26 height 12
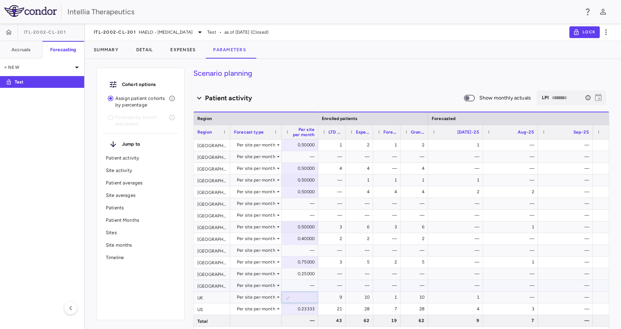
click at [305, 281] on div "—" at bounding box center [301, 286] width 26 height 12
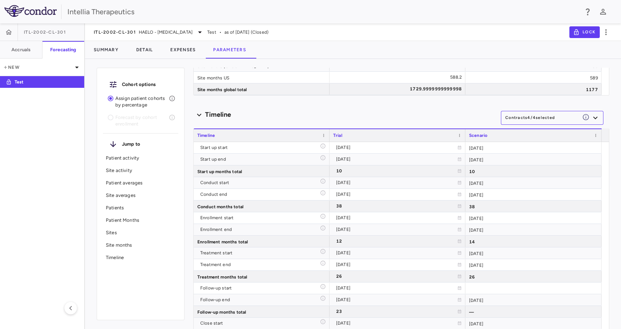
scroll to position [3370, 0]
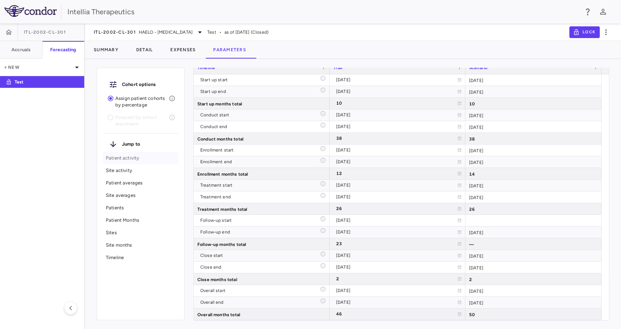
click at [141, 163] on div "Patient activity" at bounding box center [140, 158] width 75 height 12
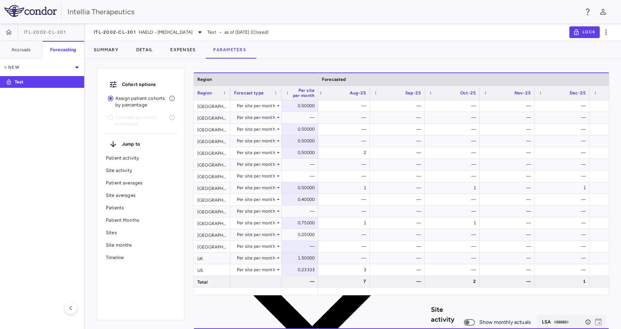
scroll to position [0, 321]
click at [304, 189] on div "0.50000" at bounding box center [301, 188] width 26 height 12
click at [305, 189] on input "***" at bounding box center [305, 189] width 25 height 12
type input "****"
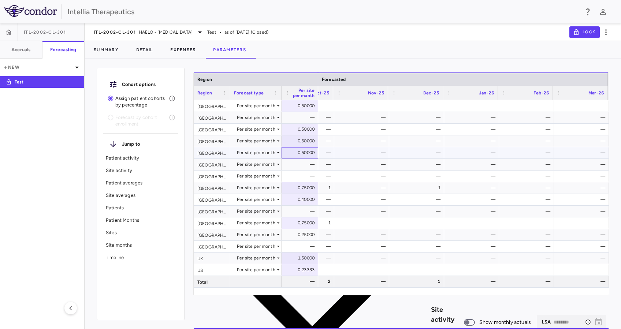
click at [300, 157] on div "0.50000" at bounding box center [301, 153] width 26 height 12
click at [299, 167] on div "—" at bounding box center [301, 165] width 26 height 12
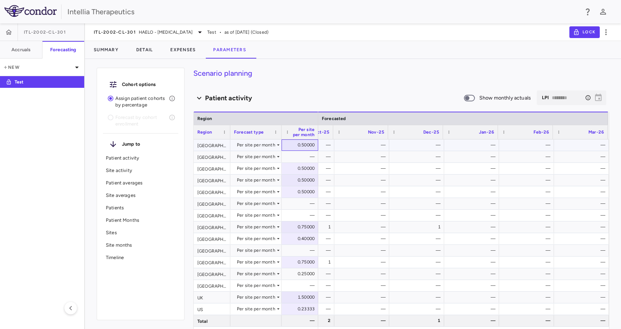
click at [296, 145] on div "0.50000" at bounding box center [301, 145] width 26 height 12
click at [300, 164] on div "0.50000" at bounding box center [301, 169] width 26 height 12
click at [301, 230] on div "0.75000" at bounding box center [301, 227] width 26 height 12
click at [346, 226] on div "—" at bounding box center [363, 227] width 45 height 12
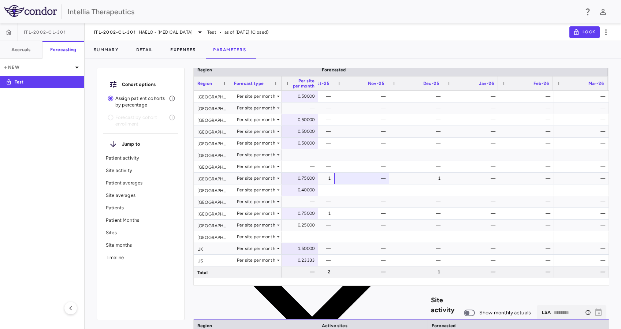
scroll to position [0, 302]
click at [339, 180] on div "1" at bounding box center [319, 179] width 45 height 12
click at [333, 190] on div "—" at bounding box center [319, 190] width 45 height 12
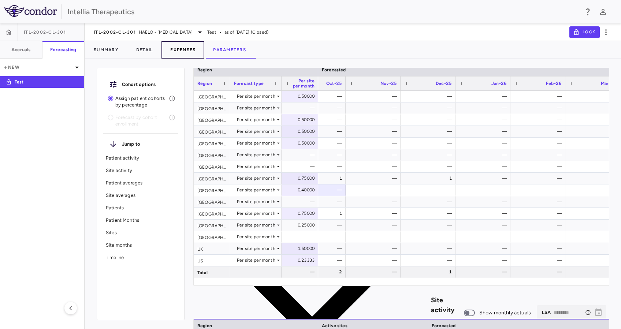
click at [181, 45] on button "Expenses" at bounding box center [183, 50] width 43 height 18
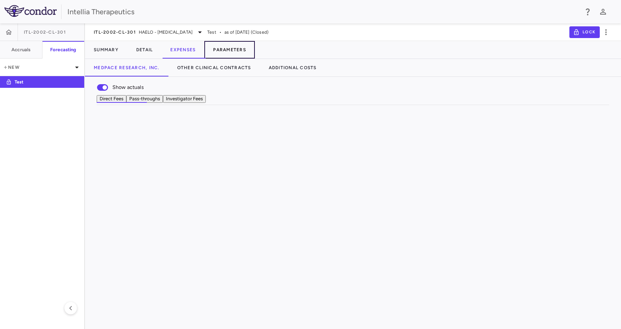
click at [226, 53] on button "Parameters" at bounding box center [229, 50] width 51 height 18
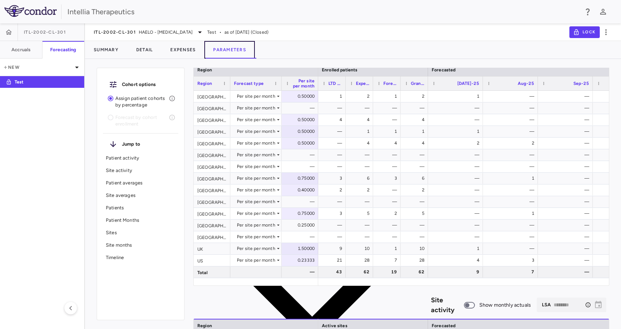
scroll to position [0, 57]
click at [303, 178] on div "0.75000" at bounding box center [301, 179] width 26 height 12
type input "***"
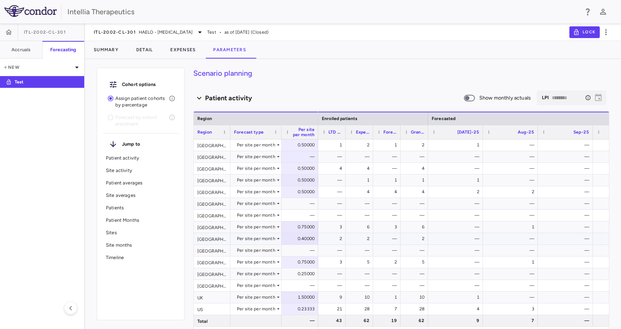
click at [305, 231] on div "0.75000" at bounding box center [301, 227] width 26 height 12
drag, startPoint x: 303, startPoint y: 229, endPoint x: 311, endPoint y: 234, distance: 9.8
click at [306, 230] on input "****" at bounding box center [305, 228] width 25 height 12
type input "****"
click at [314, 189] on div "0.50000" at bounding box center [301, 192] width 26 height 12
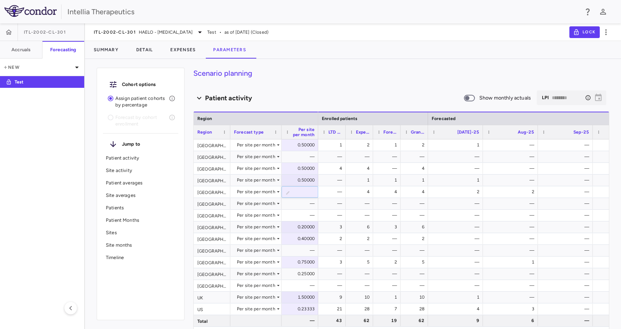
type input "********"
click at [301, 227] on div "0.25000" at bounding box center [301, 227] width 26 height 12
click at [305, 228] on input "****" at bounding box center [305, 228] width 25 height 12
type input "****"
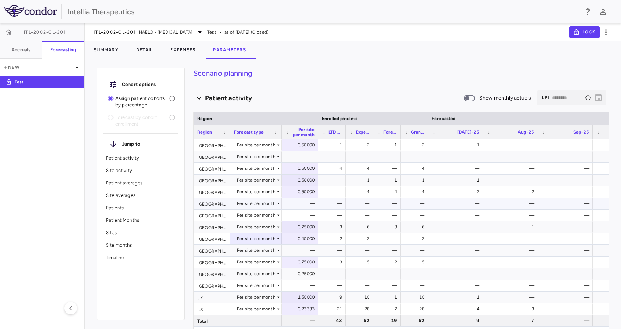
click at [304, 202] on div "—" at bounding box center [301, 204] width 26 height 12
click at [302, 183] on div "0.50000" at bounding box center [301, 180] width 26 height 12
click at [302, 205] on div "—" at bounding box center [301, 204] width 26 height 12
click at [314, 182] on div "0.50000" at bounding box center [301, 180] width 26 height 12
click at [310, 184] on input "****" at bounding box center [305, 181] width 25 height 12
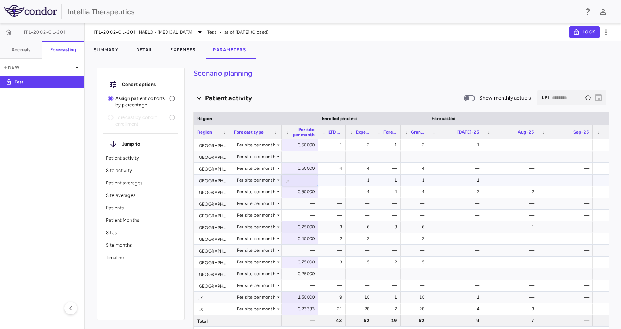
click at [310, 184] on input "****" at bounding box center [305, 181] width 25 height 12
click at [310, 178] on input "****" at bounding box center [305, 181] width 25 height 12
click at [310, 178] on input "***" at bounding box center [305, 181] width 25 height 12
type input "***"
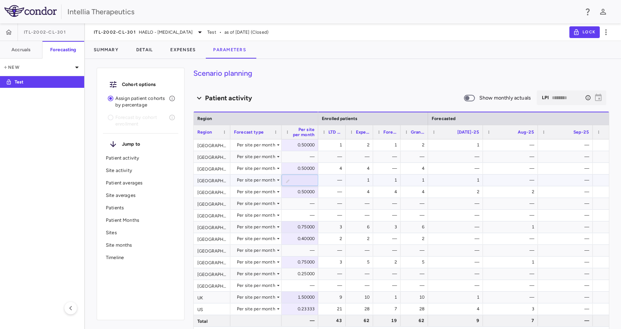
click at [308, 183] on input "***" at bounding box center [305, 181] width 25 height 12
click at [317, 106] on div "Drag here to set row groups Drag here to set column labels Region Region Foreca…" at bounding box center [401, 220] width 416 height 229
click at [302, 229] on div "0.75000" at bounding box center [301, 227] width 26 height 12
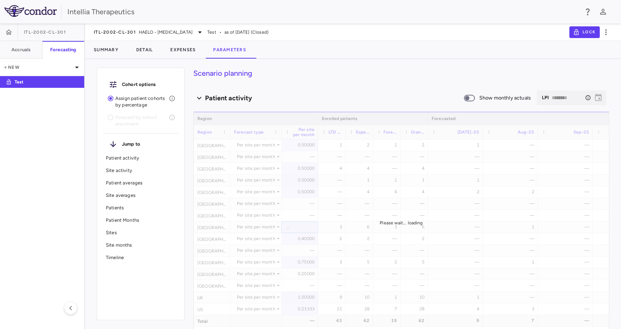
click at [304, 242] on div "Please wait... loading" at bounding box center [401, 223] width 415 height 223
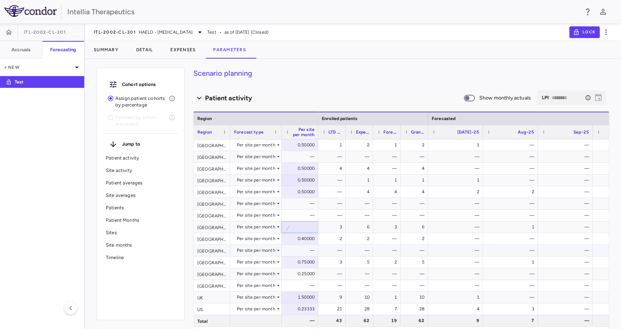
click at [301, 248] on div "—" at bounding box center [301, 251] width 26 height 12
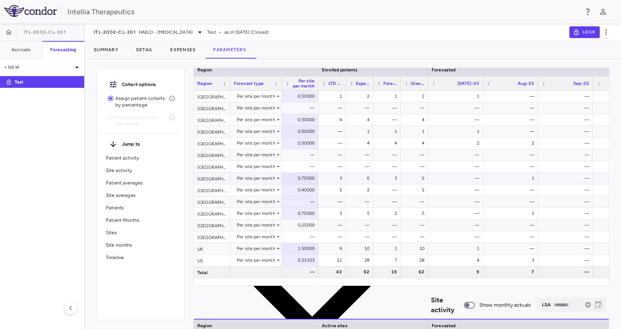
click at [294, 179] on div "0.75000" at bounding box center [301, 179] width 26 height 12
drag, startPoint x: 291, startPoint y: 179, endPoint x: 329, endPoint y: 179, distance: 37.7
click at [329, 179] on div "[GEOGRAPHIC_DATA] Per site per month 0.50000 [GEOGRAPHIC_DATA] Per site per mon…" at bounding box center [401, 185] width 415 height 188
click at [303, 181] on input "****" at bounding box center [305, 179] width 25 height 12
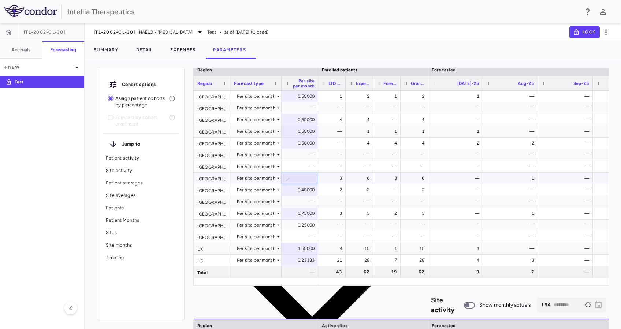
click at [303, 181] on input "****" at bounding box center [305, 179] width 25 height 12
type input "*"
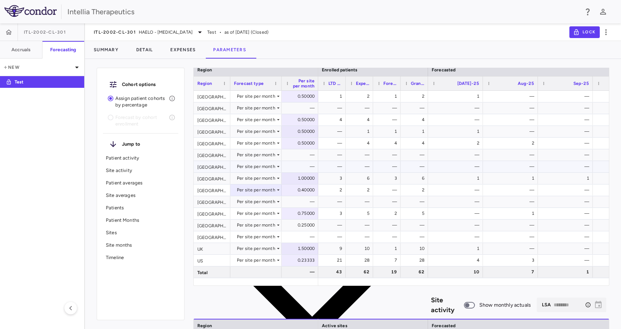
click at [303, 165] on div "—" at bounding box center [301, 167] width 26 height 12
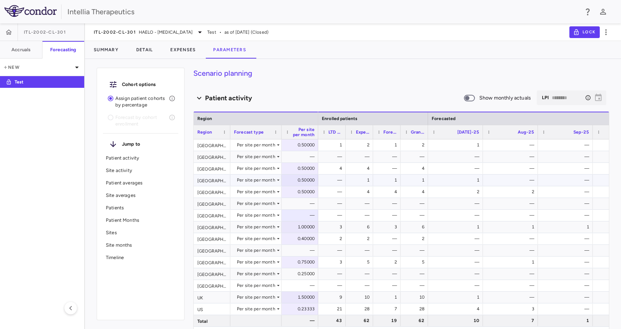
click at [310, 176] on div "0.50000" at bounding box center [301, 180] width 26 height 12
click at [304, 159] on div "—" at bounding box center [301, 157] width 26 height 12
click at [307, 145] on div "0.50000" at bounding box center [301, 145] width 26 height 12
click at [457, 179] on div "1" at bounding box center [457, 180] width 45 height 12
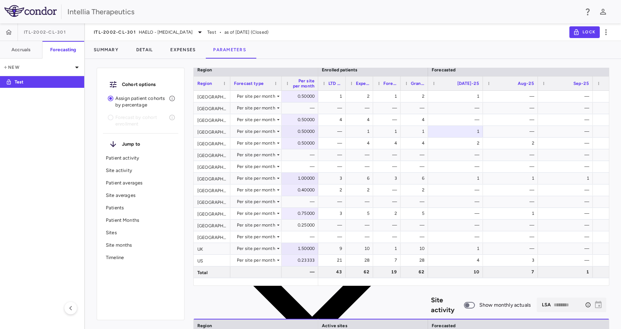
click at [431, 302] on h6 "Site activity" at bounding box center [447, 306] width 33 height 20
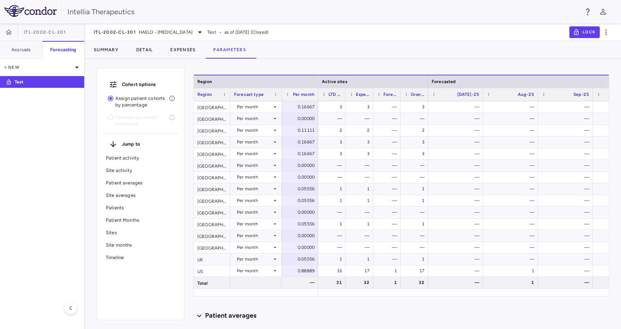
click at [290, 70] on div "Drag here to set row groups Drag here to set column labels Region Region Foreca…" at bounding box center [401, 183] width 416 height 228
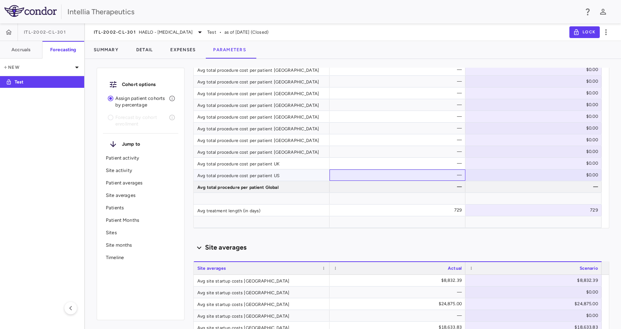
click at [412, 177] on div "—" at bounding box center [399, 175] width 126 height 12
click at [414, 201] on div at bounding box center [398, 198] width 136 height 11
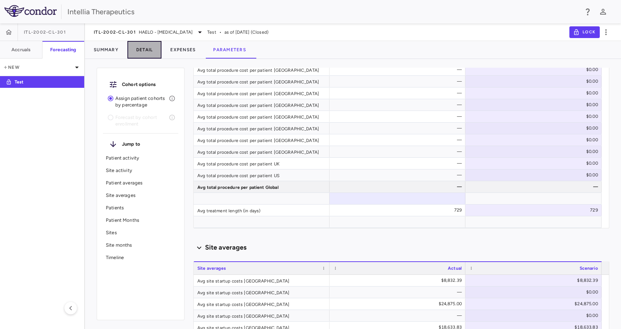
click at [159, 52] on button "Detail" at bounding box center [144, 50] width 34 height 18
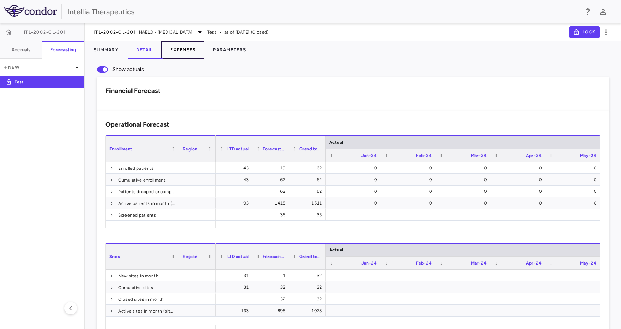
click at [189, 48] on button "Expenses" at bounding box center [183, 50] width 43 height 18
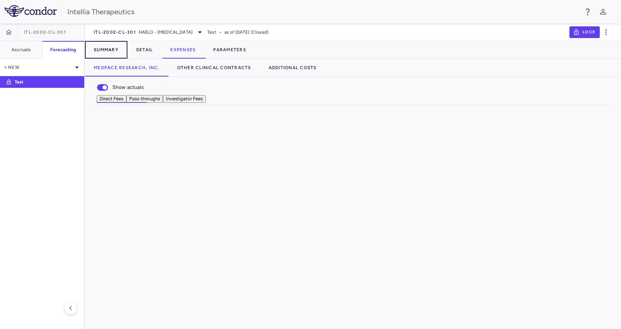
click at [108, 50] on button "Summary" at bounding box center [106, 50] width 42 height 18
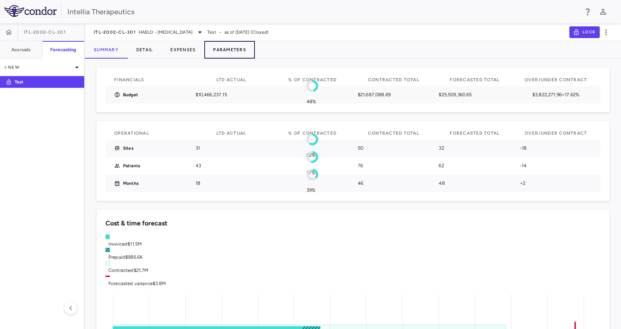
click at [229, 51] on button "Parameters" at bounding box center [229, 50] width 51 height 18
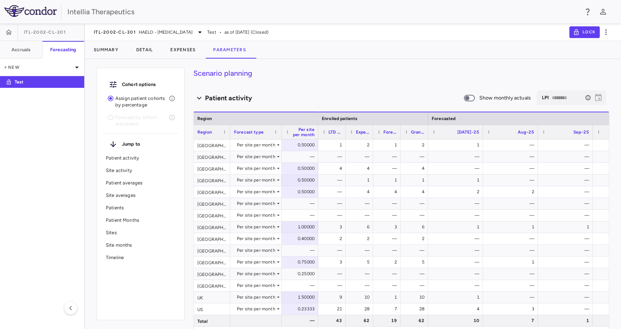
click at [608, 82] on div "Cohort options Assign patient cohorts by percentage Forecast by cohort enrollme…" at bounding box center [353, 197] width 536 height 264
